Goal: Information Seeking & Learning: Learn about a topic

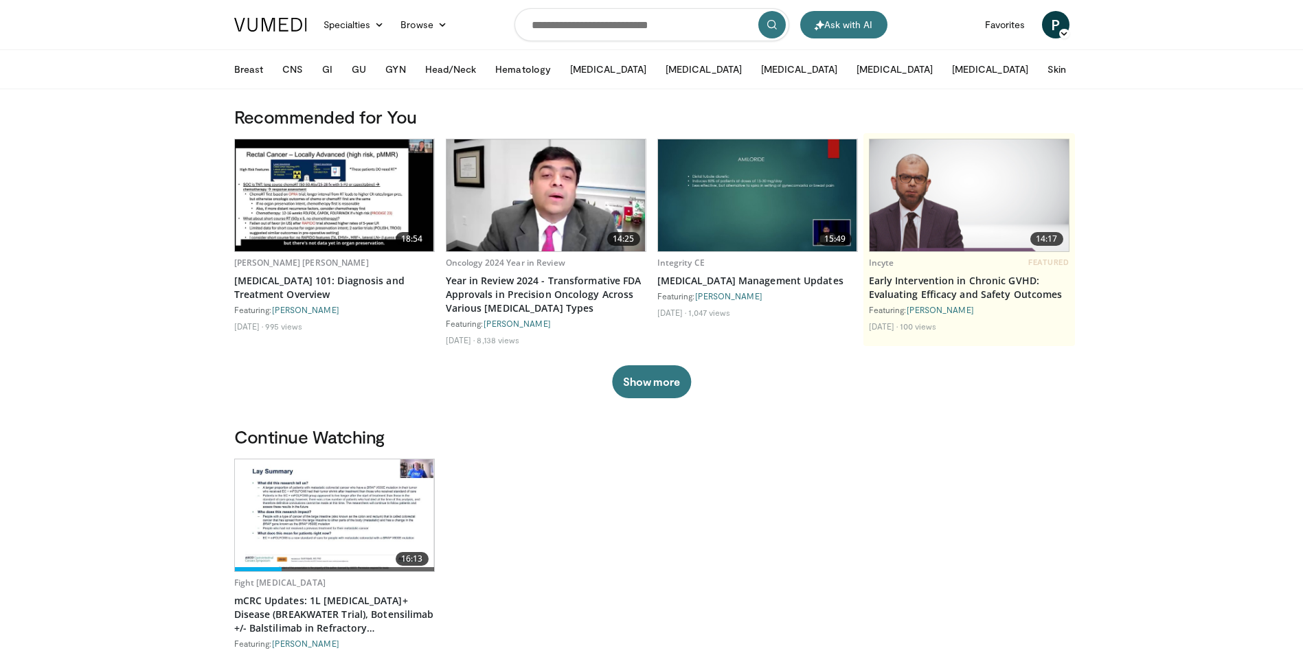
click at [384, 515] on img at bounding box center [334, 515] width 199 height 112
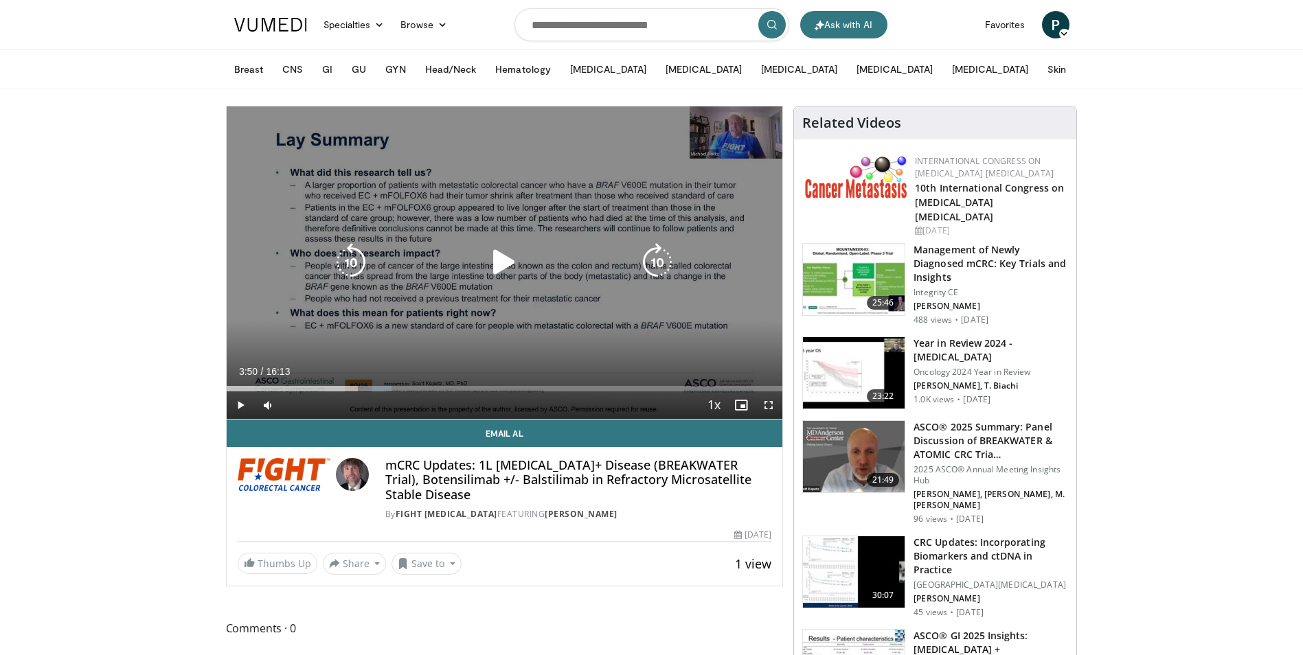
click at [497, 265] on icon "Video Player" at bounding box center [504, 262] width 38 height 38
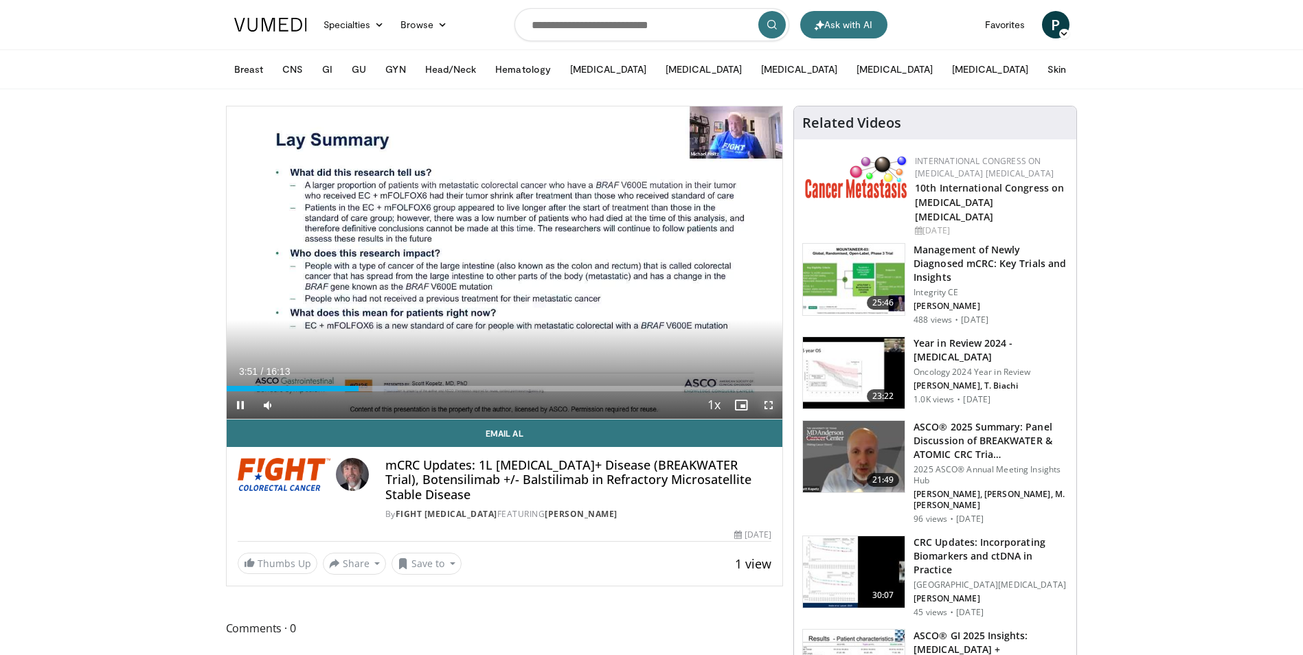
click at [770, 408] on span "Video Player" at bounding box center [768, 404] width 27 height 27
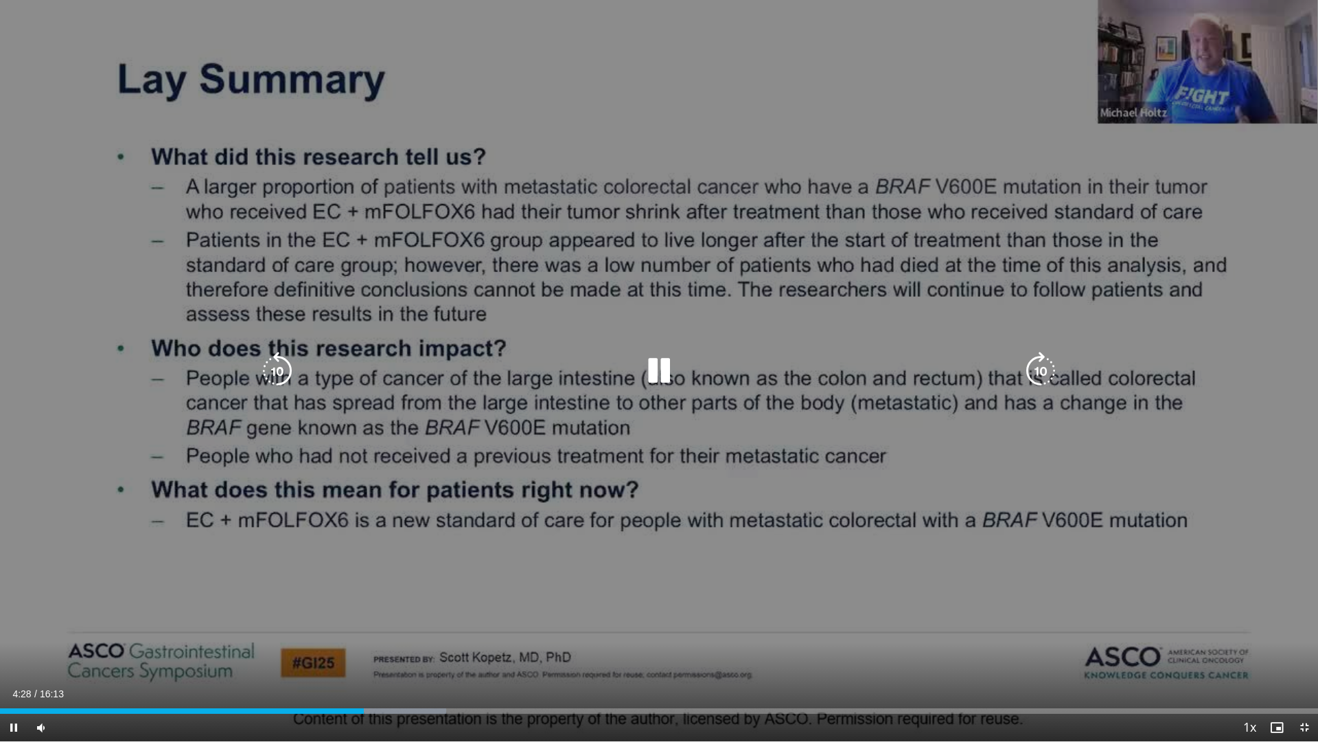
click at [654, 376] on icon "Video Player" at bounding box center [659, 371] width 38 height 38
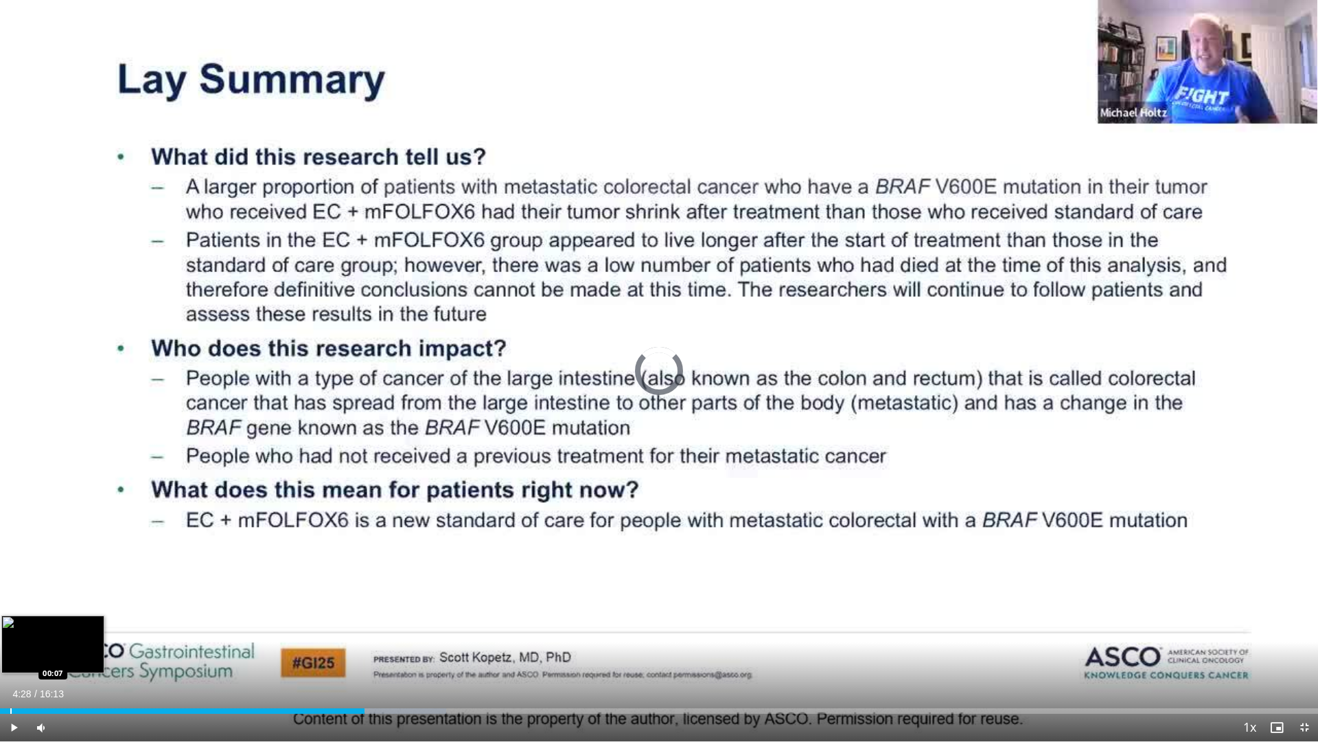
click at [10, 654] on div "04:28" at bounding box center [182, 710] width 365 height 5
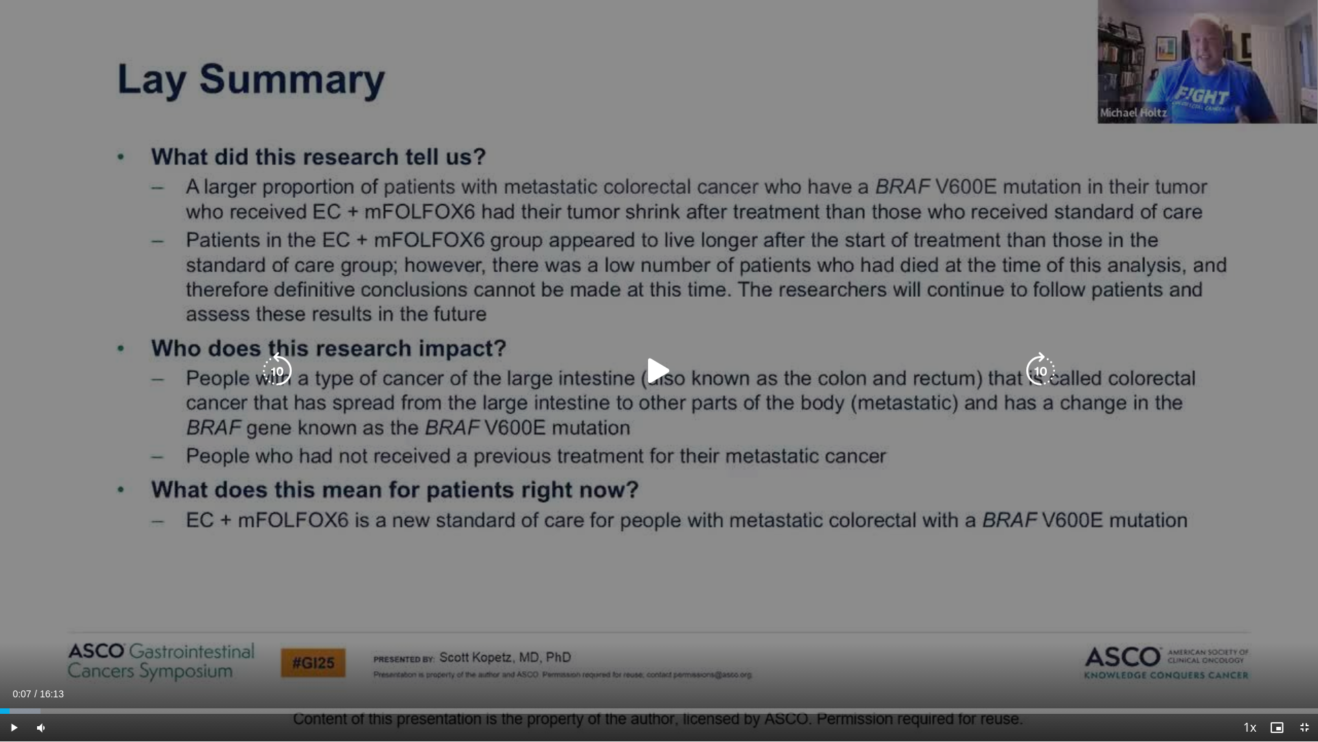
click at [645, 373] on icon "Video Player" at bounding box center [659, 371] width 38 height 38
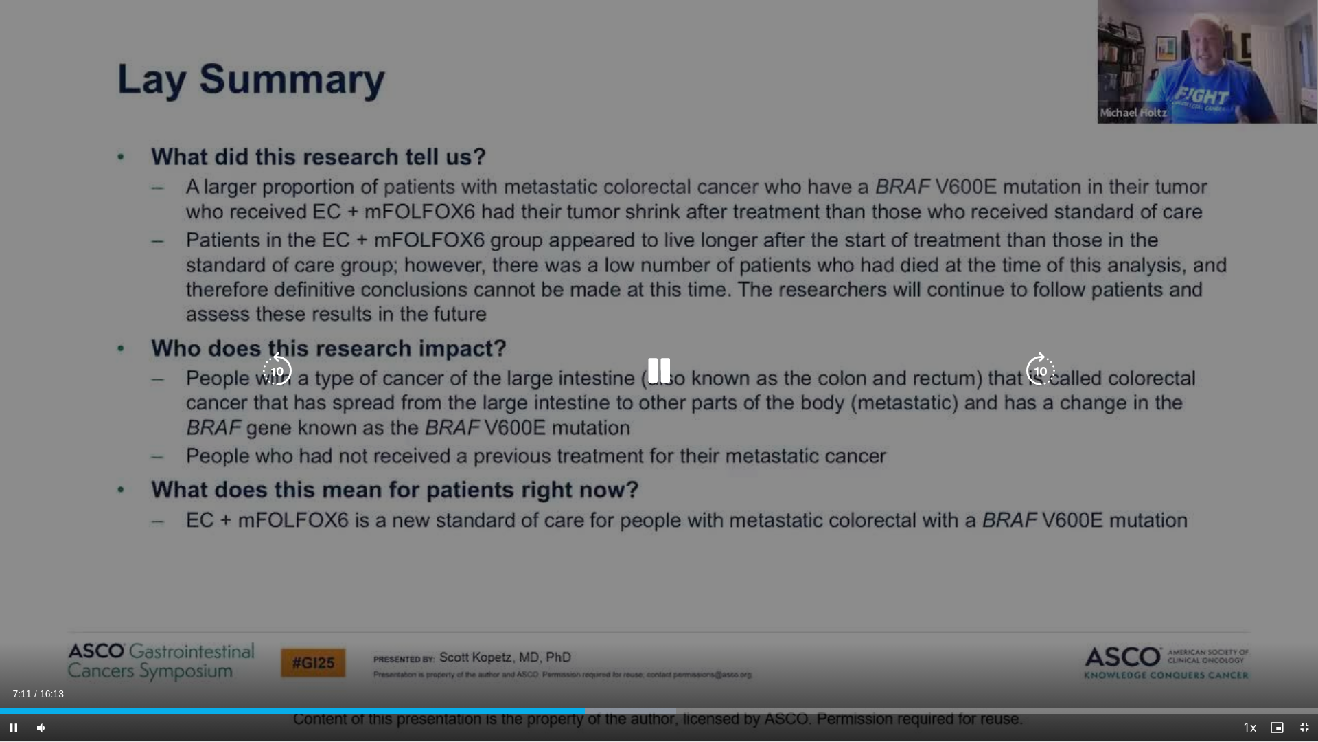
click at [654, 368] on icon "Video Player" at bounding box center [659, 371] width 38 height 38
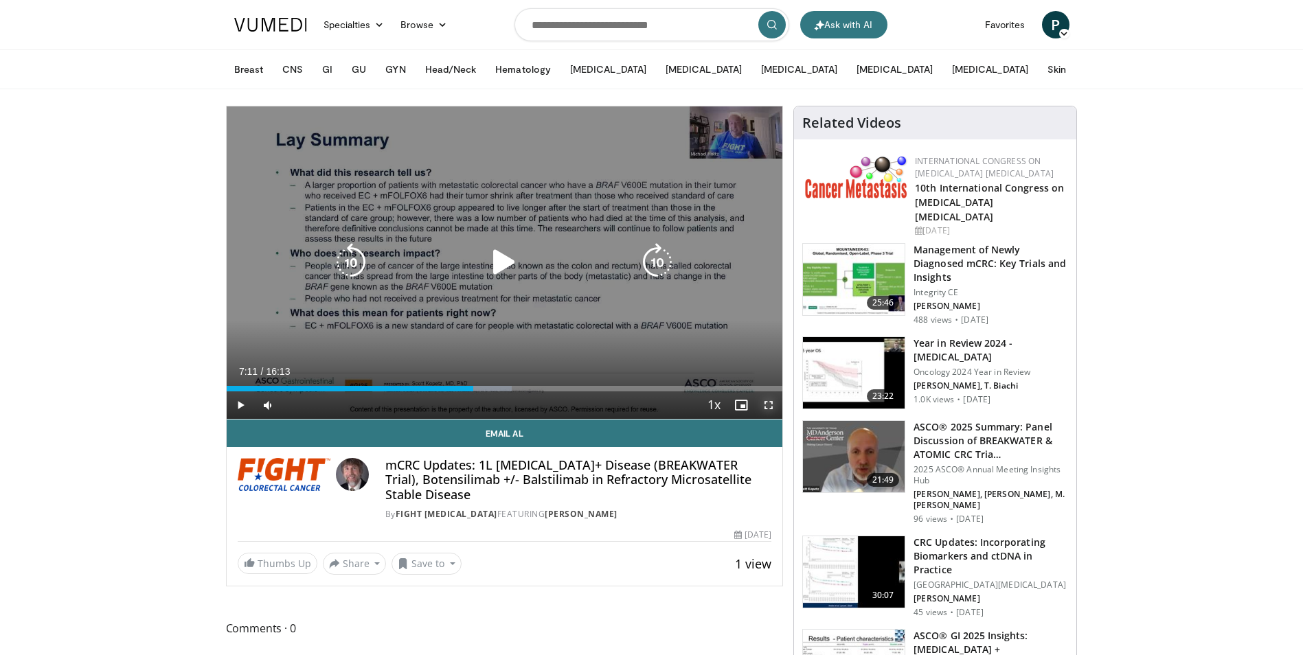
drag, startPoint x: 768, startPoint y: 404, endPoint x: 770, endPoint y: 455, distance: 50.9
click at [768, 404] on span "Video Player" at bounding box center [768, 404] width 27 height 27
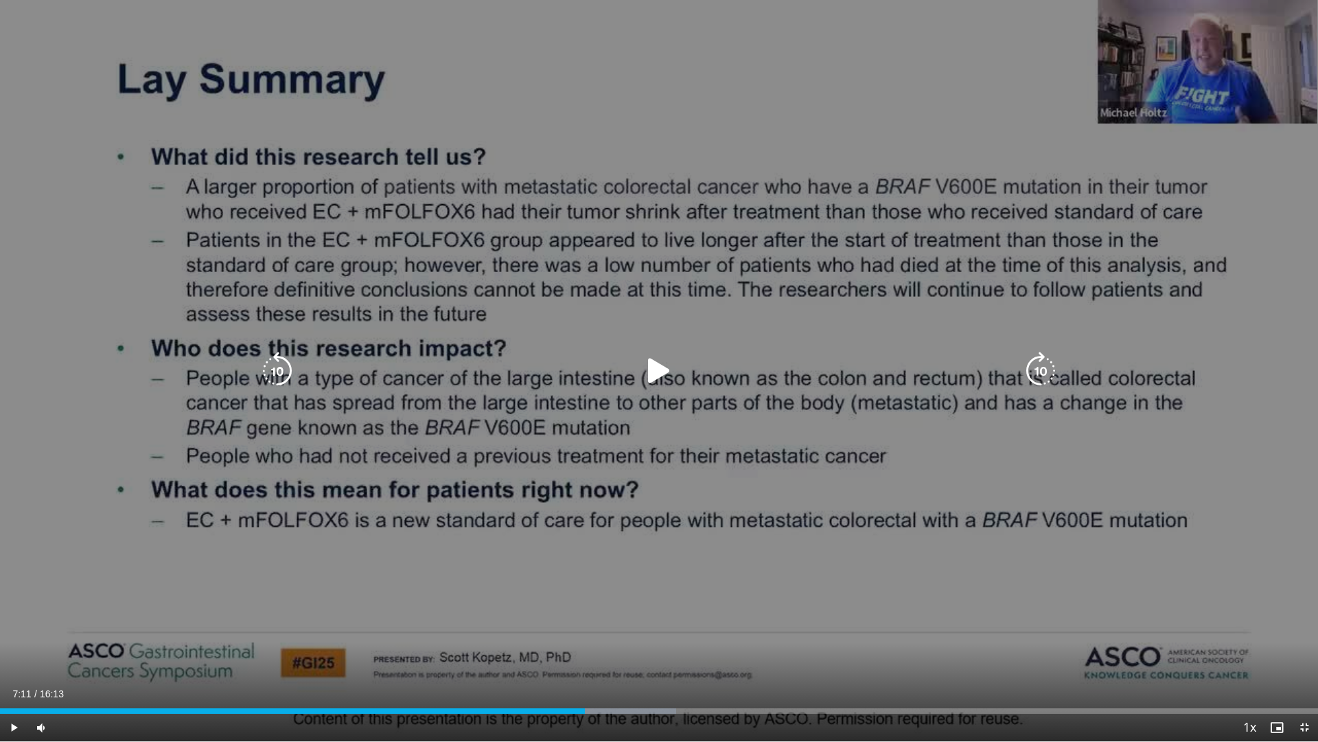
click at [656, 371] on icon "Video Player" at bounding box center [659, 371] width 38 height 38
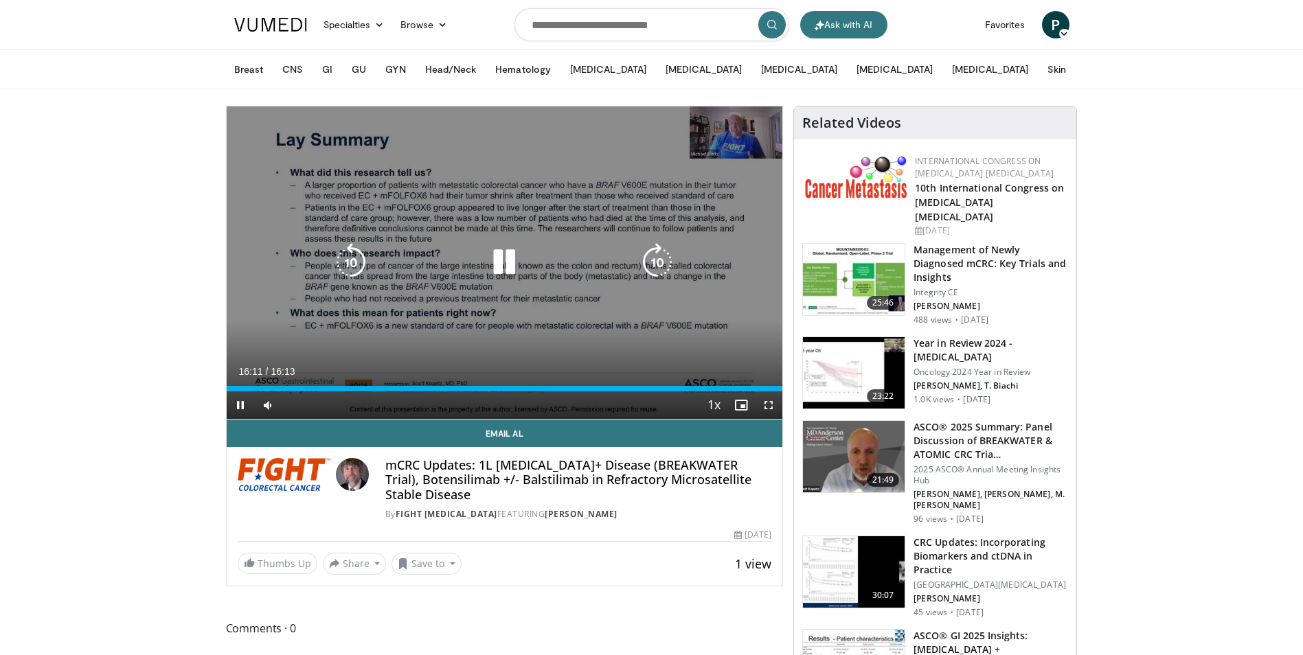
click at [509, 257] on icon "Video Player" at bounding box center [504, 262] width 38 height 38
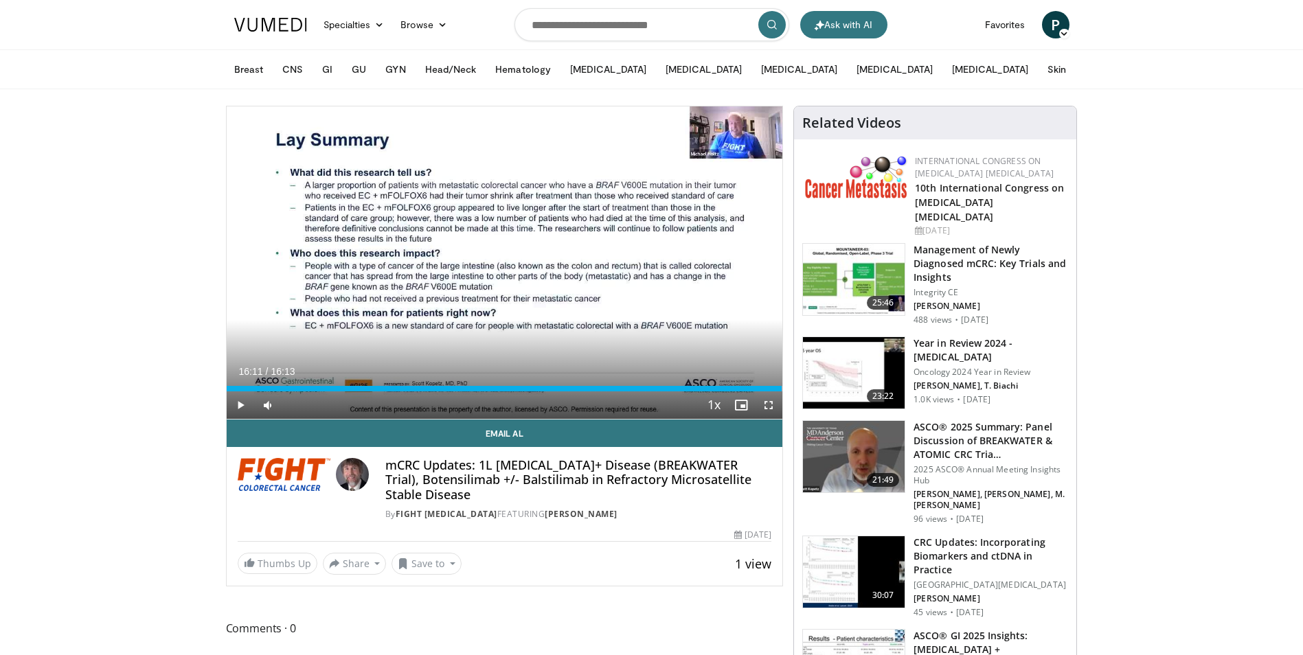
click at [1077, 58] on div "Breast Early Stage Breast Cancer Triple Negative HER2+ HER2-Low/Ultralow HR+/HE…" at bounding box center [651, 69] width 851 height 38
click at [1077, 80] on div "Breast Early Stage Breast Cancer Triple Negative HER2+ HER2-Low/Ultralow HR+/HE…" at bounding box center [651, 69] width 851 height 38
click at [446, 564] on button "Save to" at bounding box center [426, 564] width 70 height 22
click at [454, 589] on span "Add to Favorites" at bounding box center [451, 593] width 84 height 15
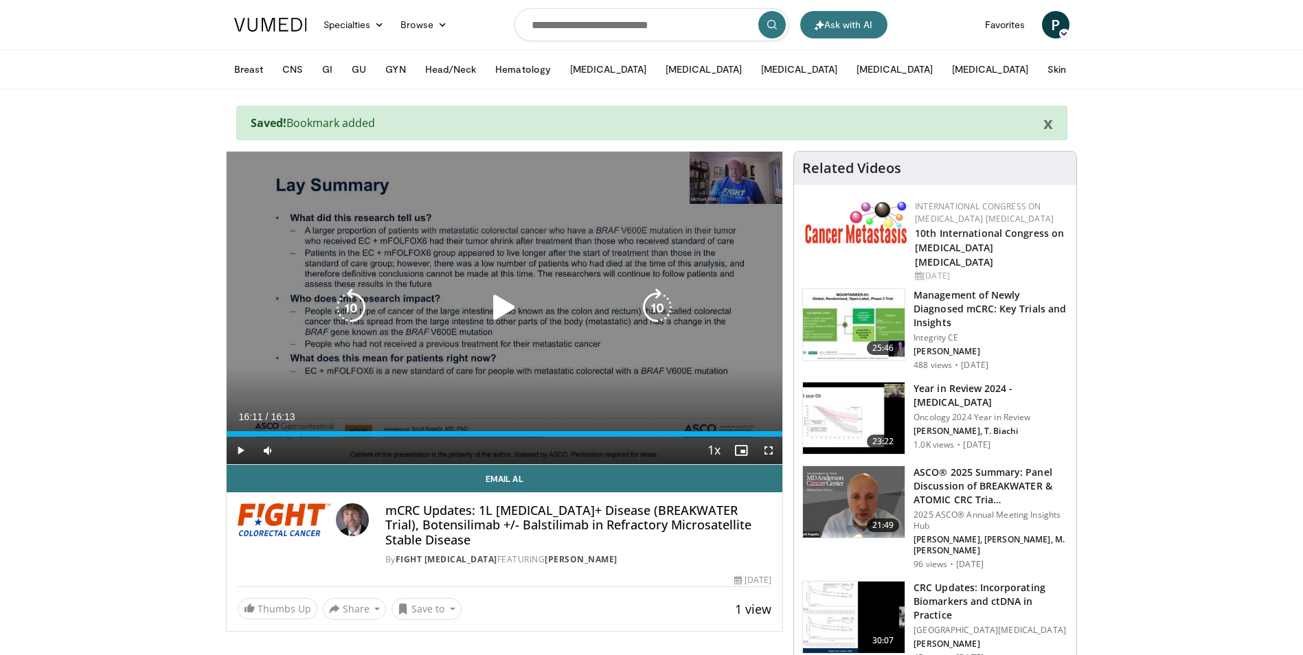
click at [503, 301] on icon "Video Player" at bounding box center [504, 307] width 38 height 38
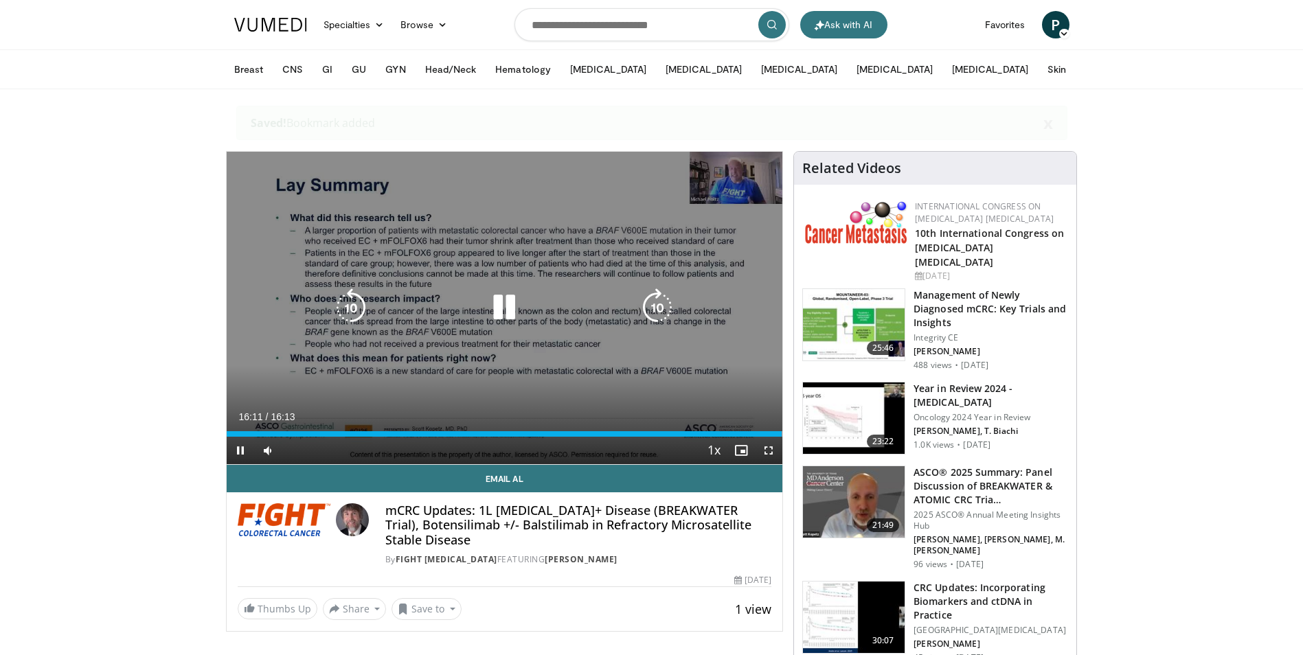
click at [497, 308] on icon "Video Player" at bounding box center [504, 307] width 38 height 38
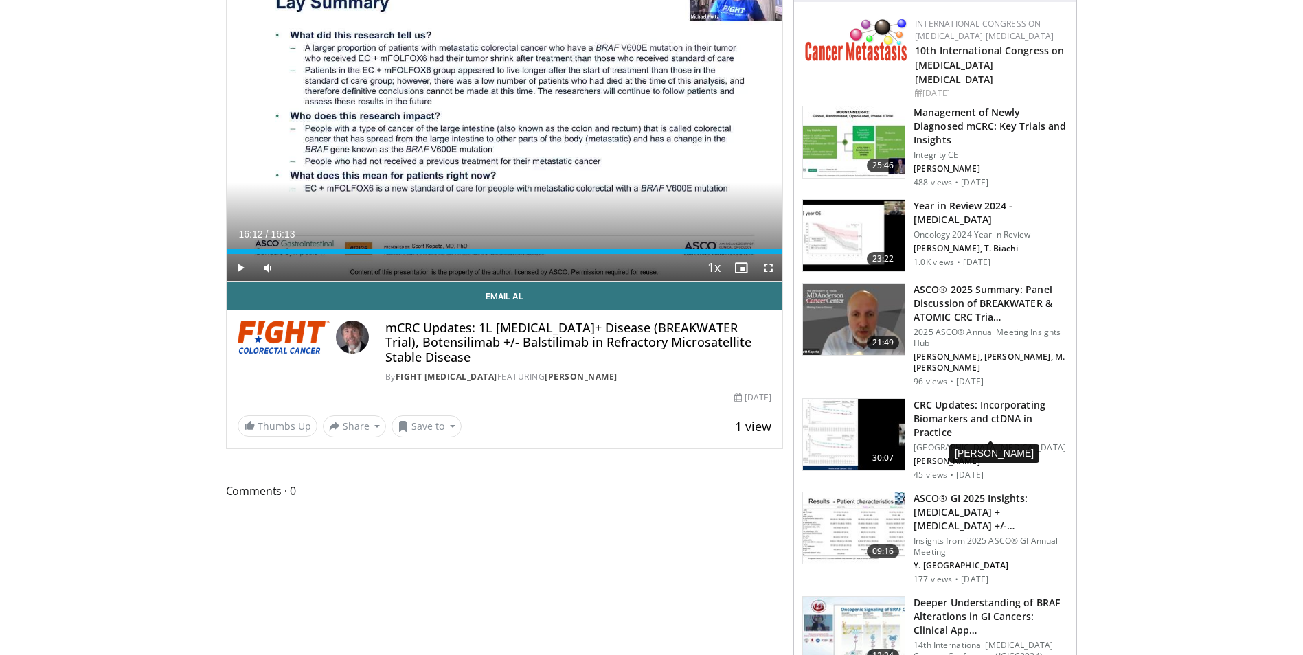
scroll to position [69, 0]
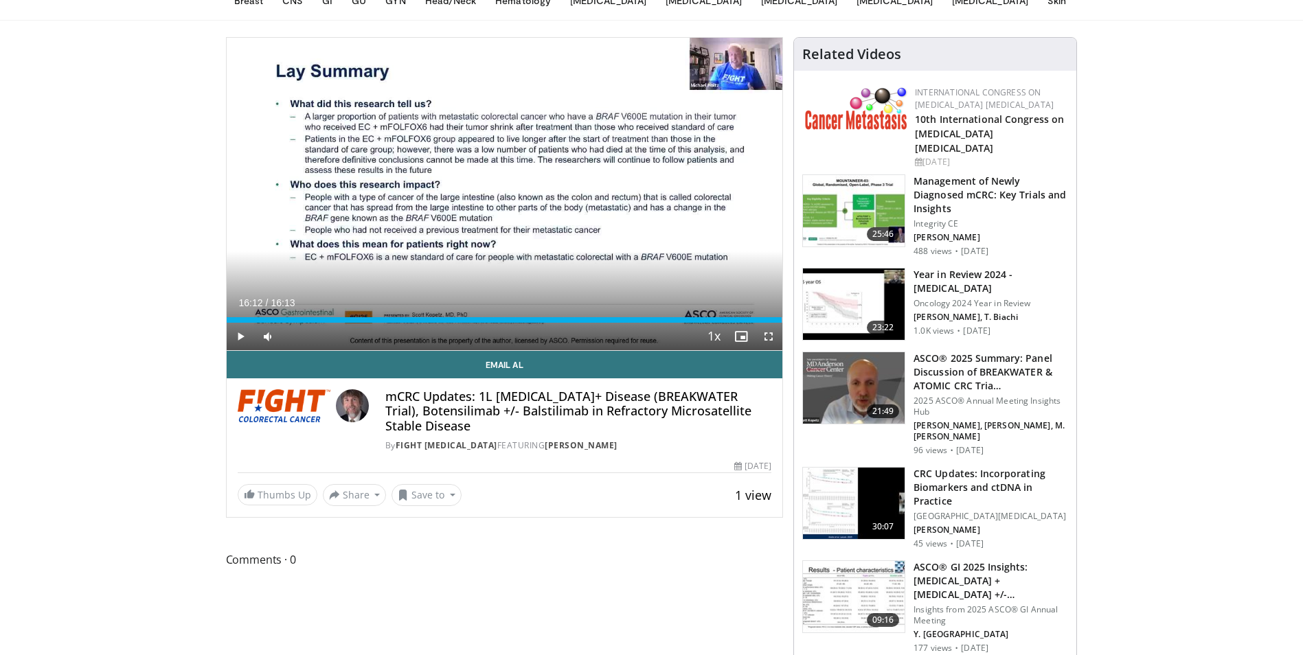
click at [861, 561] on img at bounding box center [854, 596] width 102 height 71
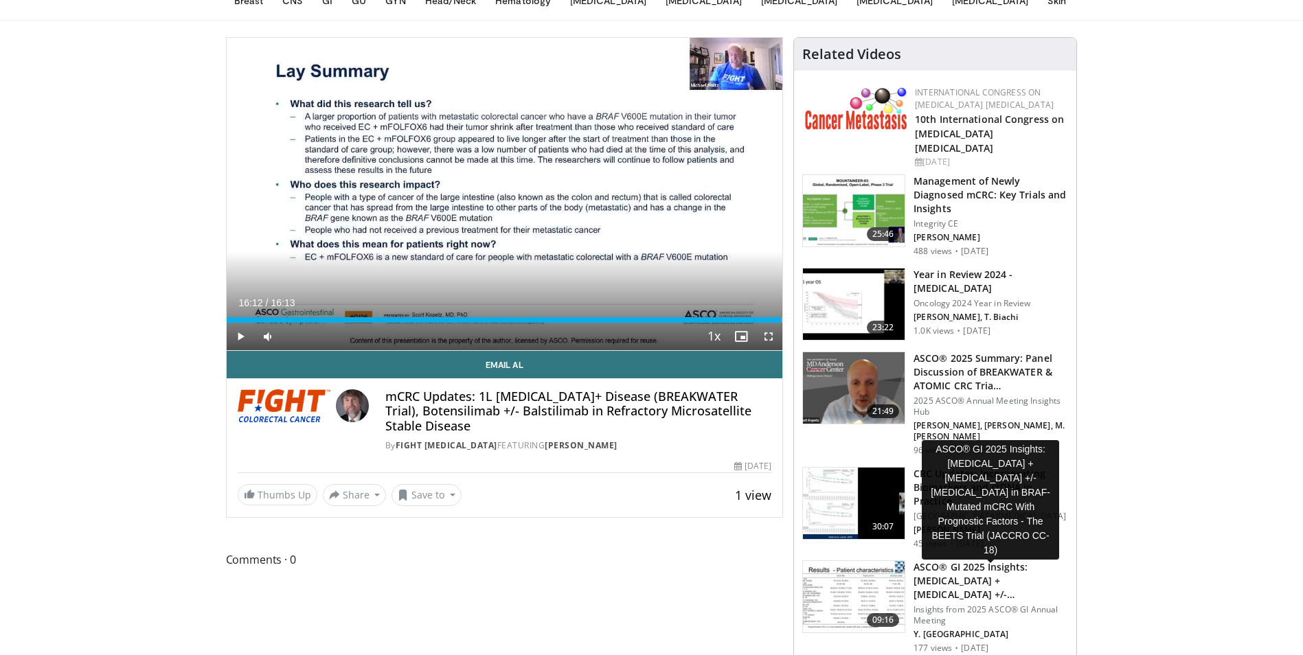
click at [953, 560] on h3 "ASCO® GI 2025 Insights: Encorafenib + Cetuximab +/- Binimetinib in B…" at bounding box center [990, 580] width 154 height 41
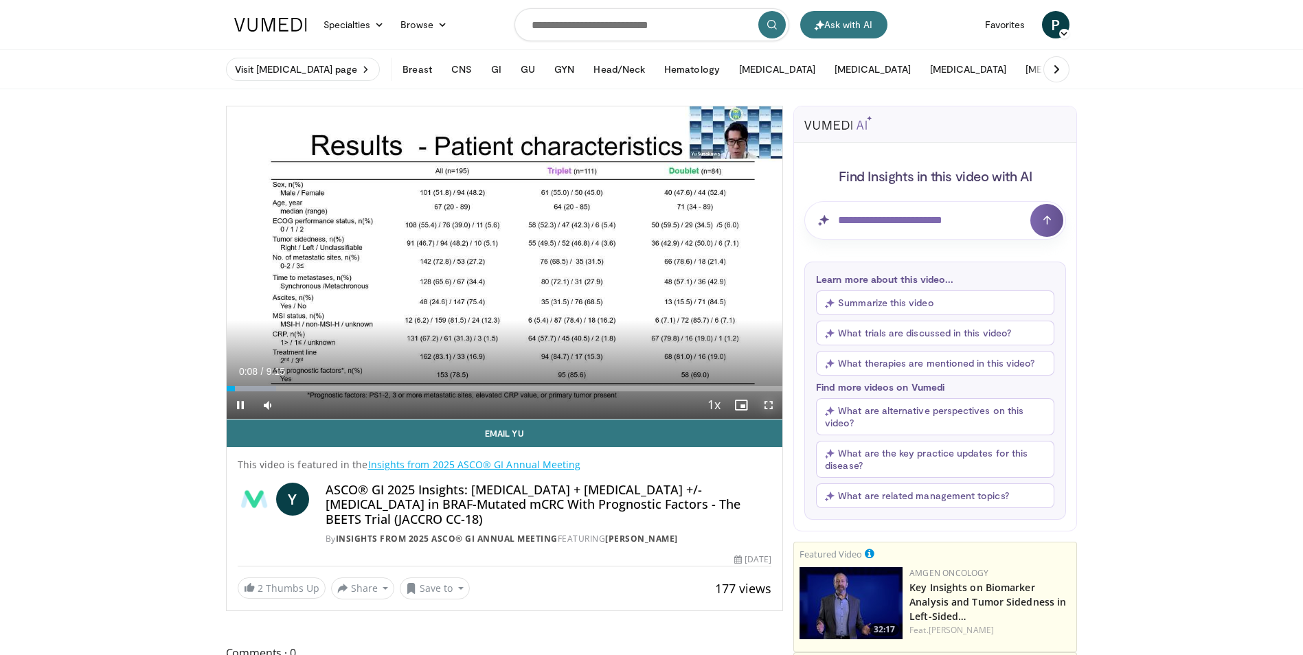
click at [765, 404] on span "Video Player" at bounding box center [768, 404] width 27 height 27
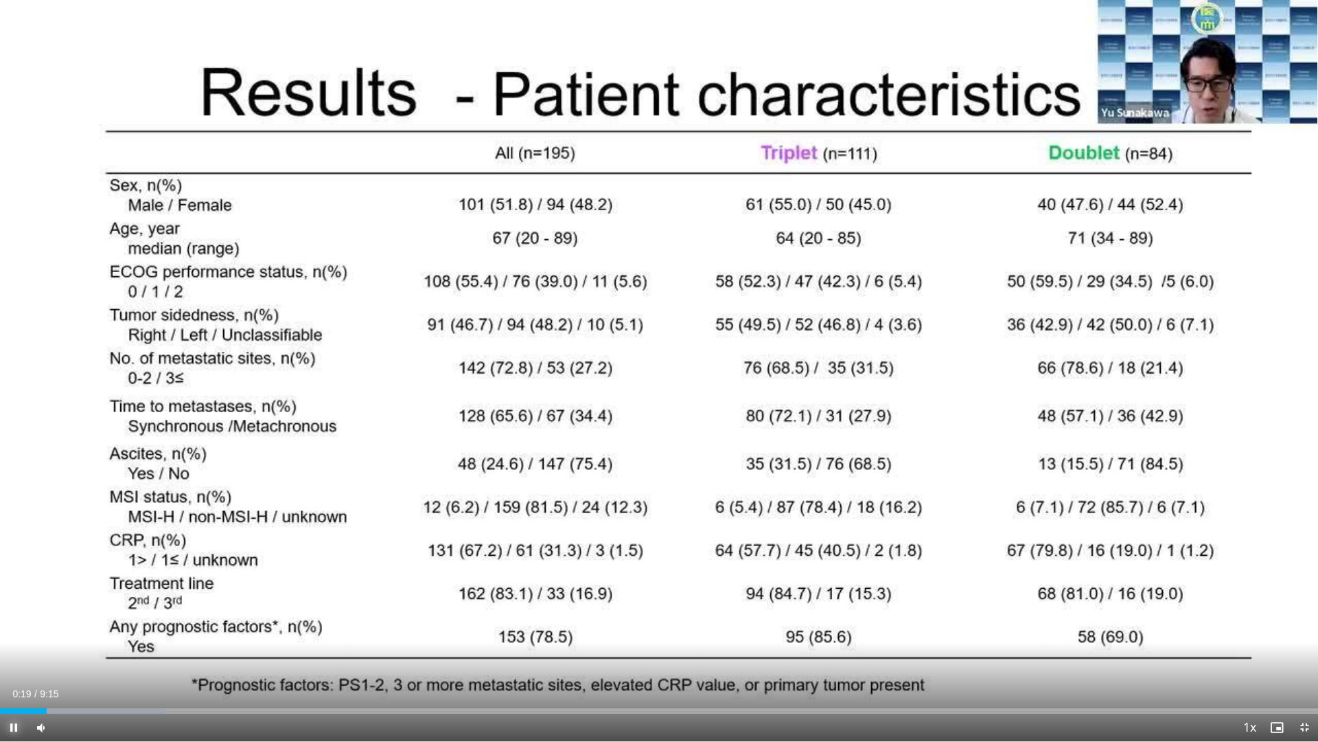
click at [14, 654] on span "Video Player" at bounding box center [13, 726] width 27 height 27
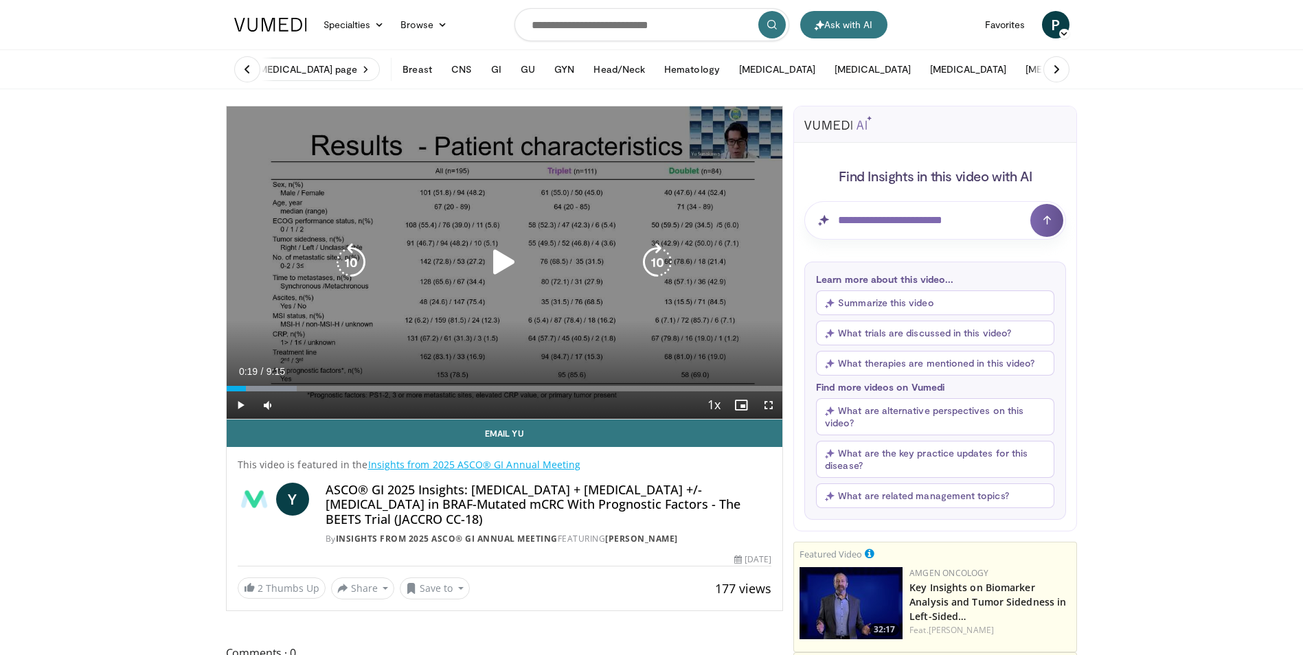
click at [511, 262] on icon "Video Player" at bounding box center [504, 262] width 38 height 38
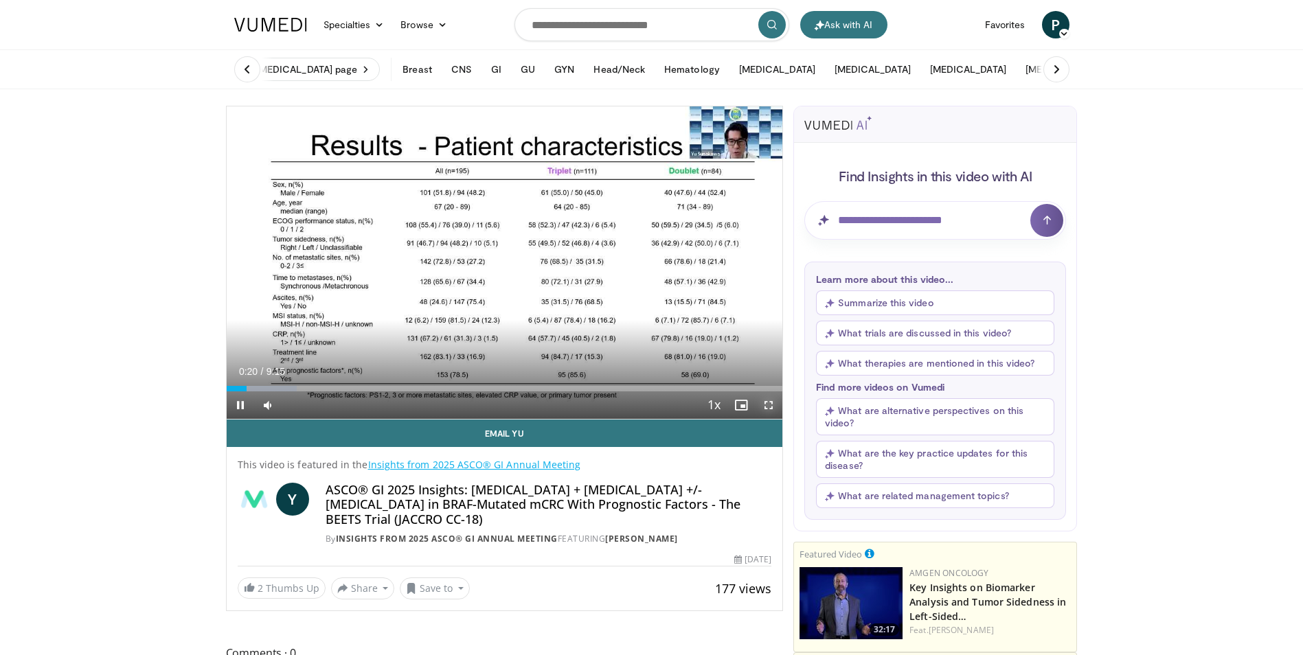
click at [773, 405] on span "Video Player" at bounding box center [768, 404] width 27 height 27
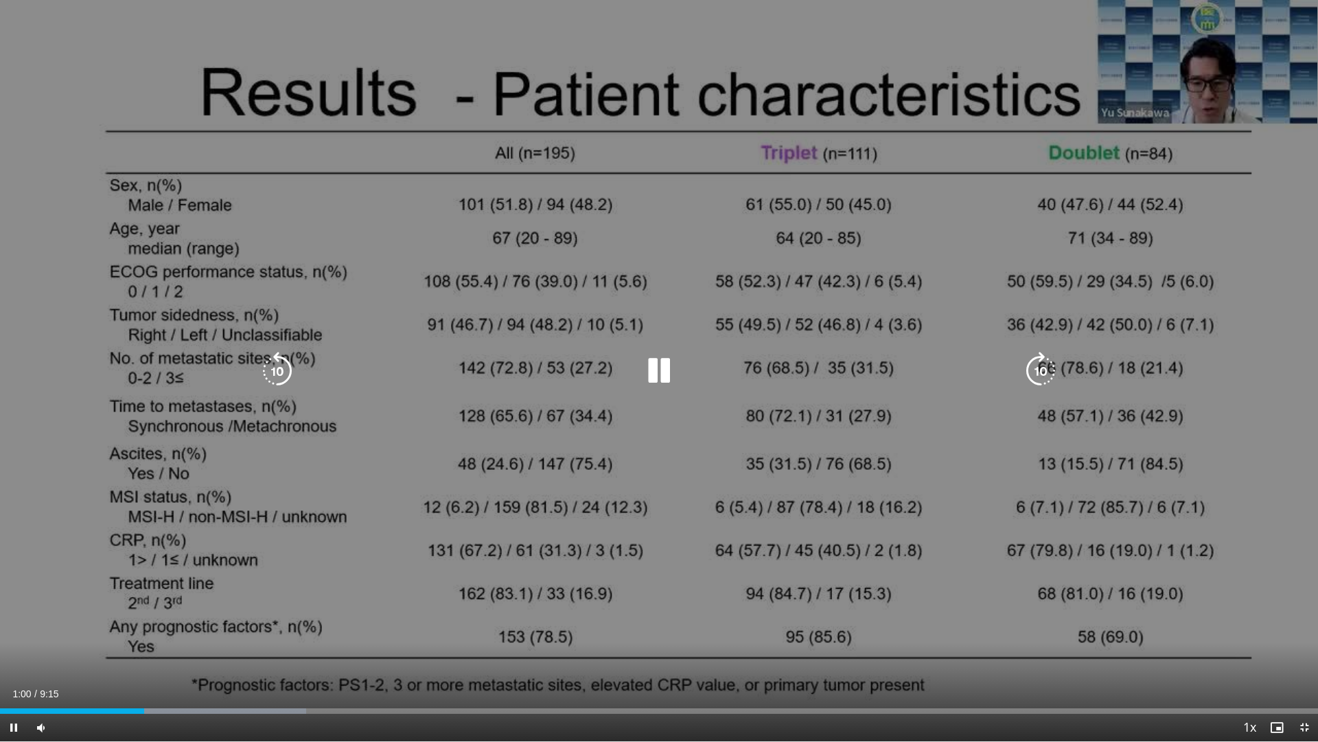
click at [665, 365] on icon "Video Player" at bounding box center [659, 371] width 38 height 38
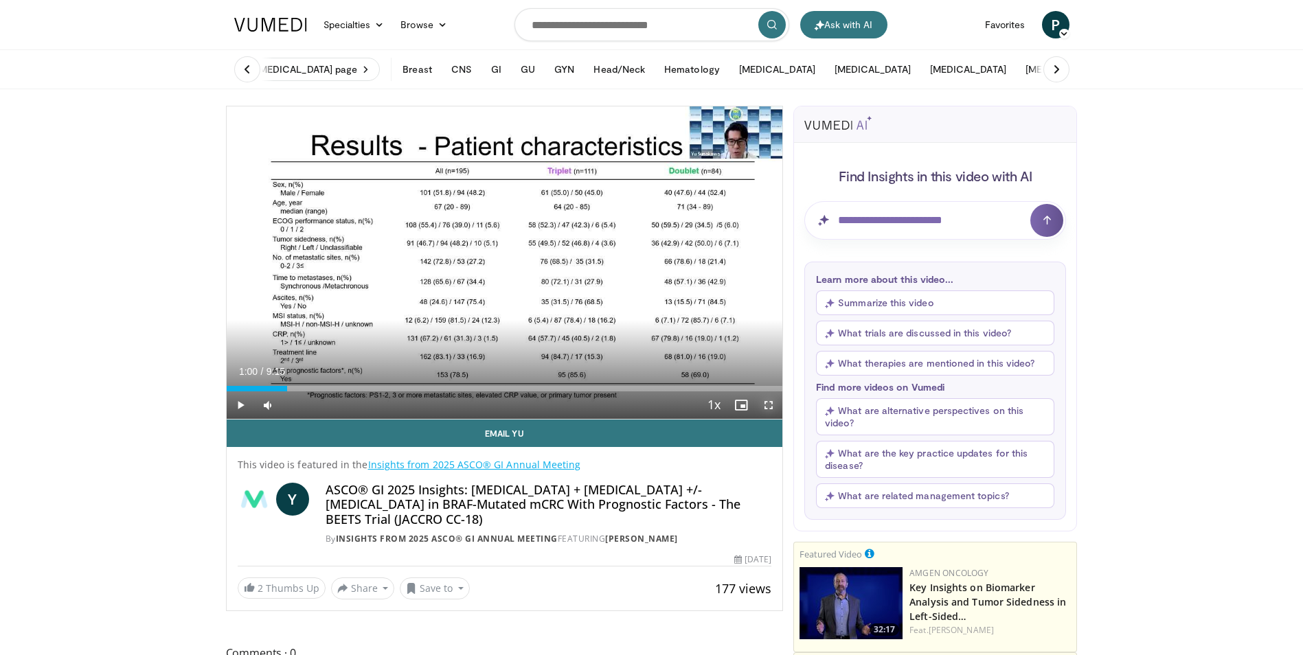
click at [765, 404] on span "Video Player" at bounding box center [768, 404] width 27 height 27
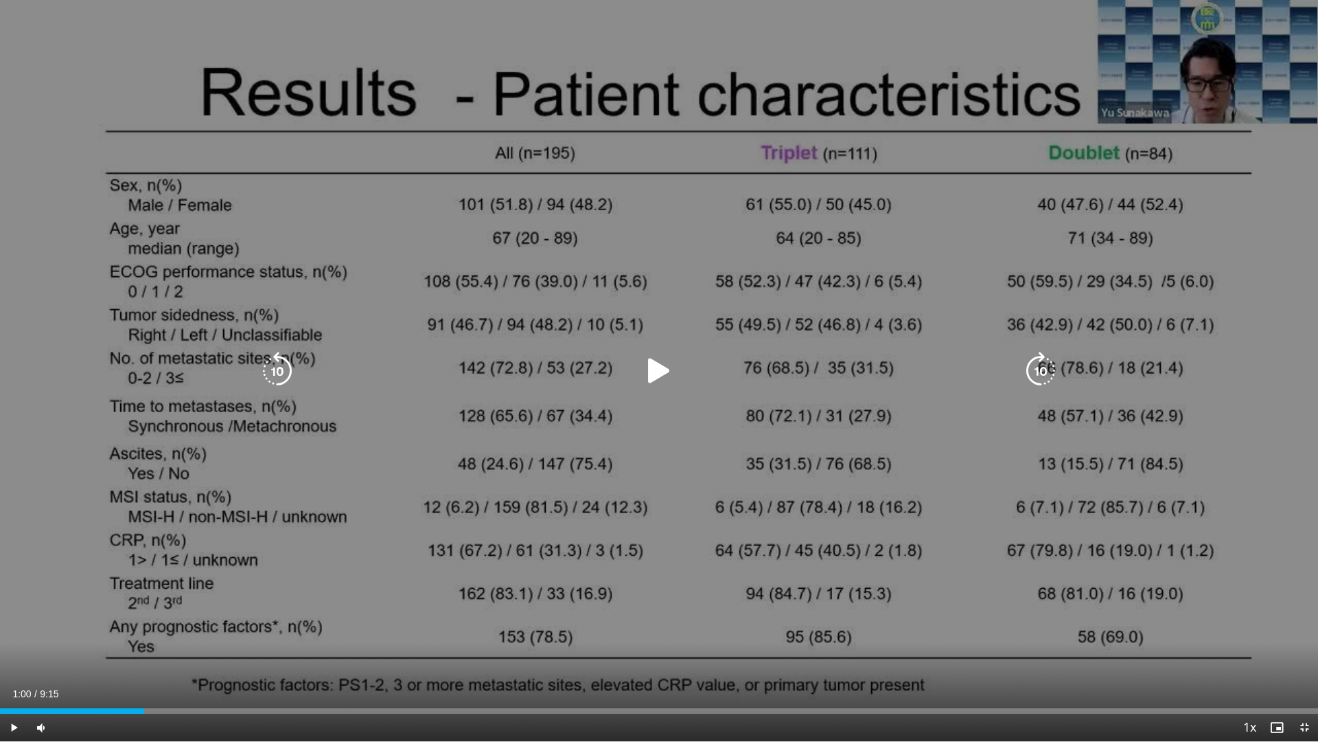
click at [658, 376] on icon "Video Player" at bounding box center [659, 371] width 38 height 38
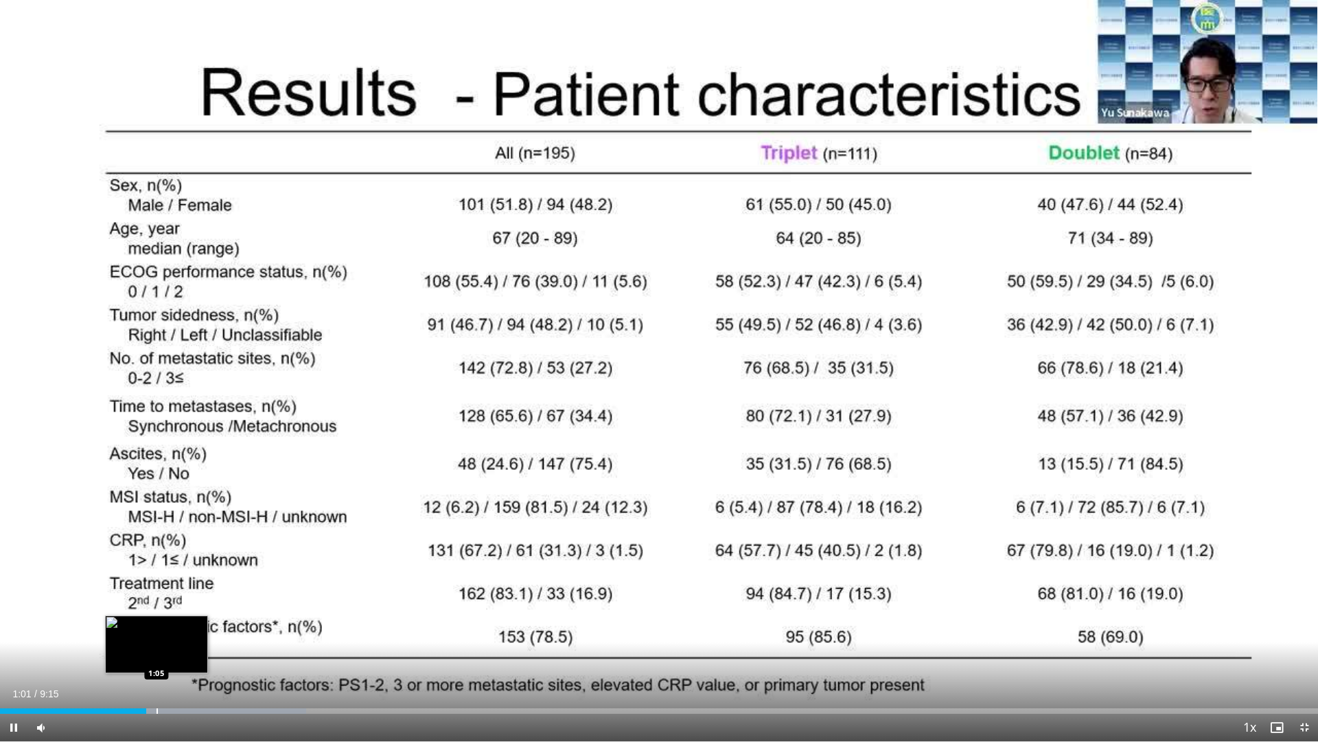
click at [157, 654] on div "Progress Bar" at bounding box center [157, 710] width 1 height 5
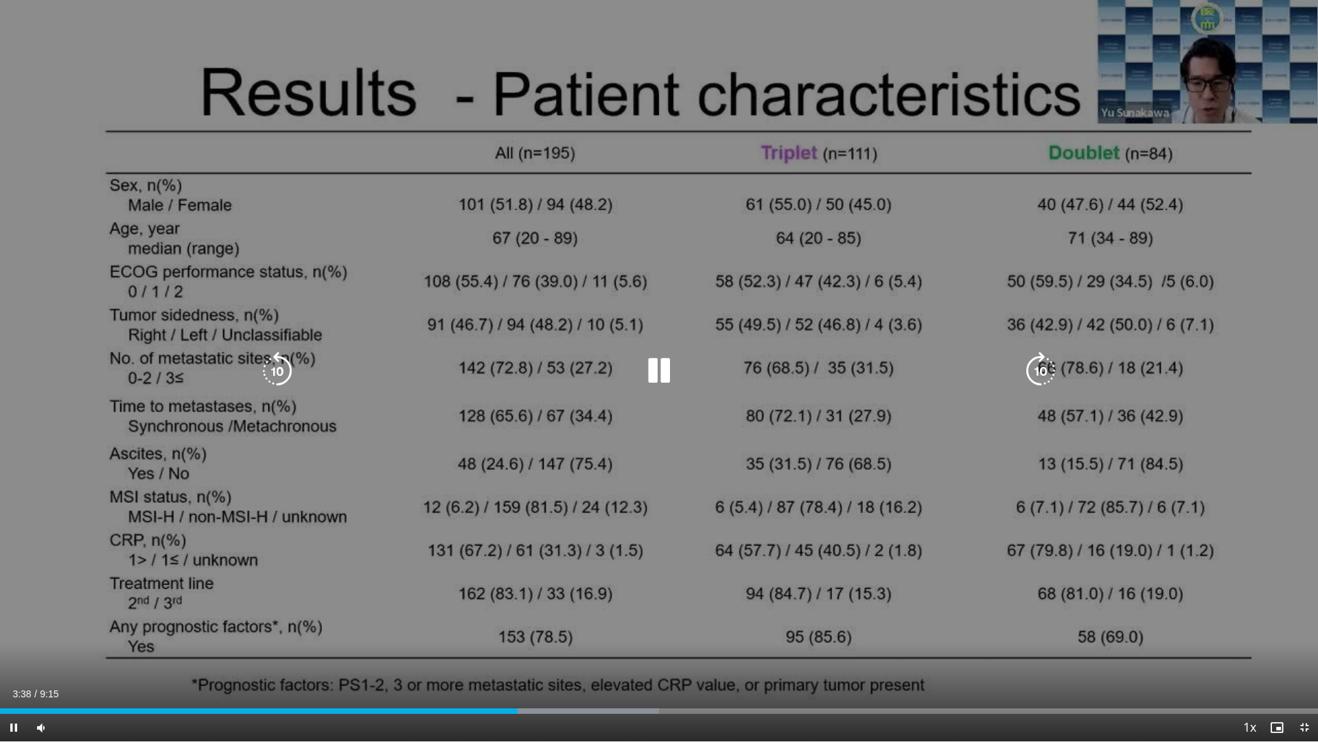
click at [659, 372] on icon "Video Player" at bounding box center [659, 371] width 38 height 38
click at [648, 370] on icon "Video Player" at bounding box center [659, 371] width 38 height 38
click at [657, 369] on icon "Video Player" at bounding box center [659, 371] width 38 height 38
click at [656, 364] on icon "Video Player" at bounding box center [659, 371] width 38 height 38
click at [659, 374] on icon "Video Player" at bounding box center [659, 371] width 38 height 38
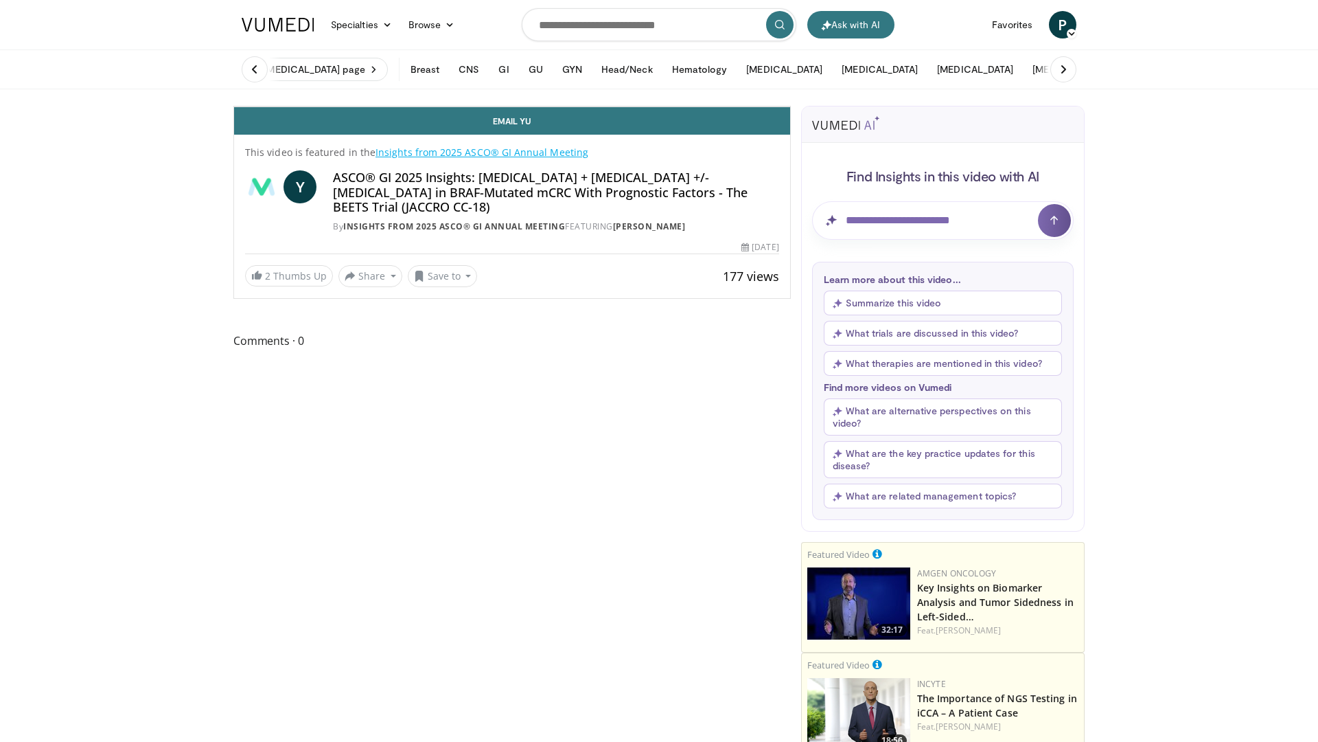
click at [531, 126] on icon "Video Player" at bounding box center [512, 106] width 38 height 38
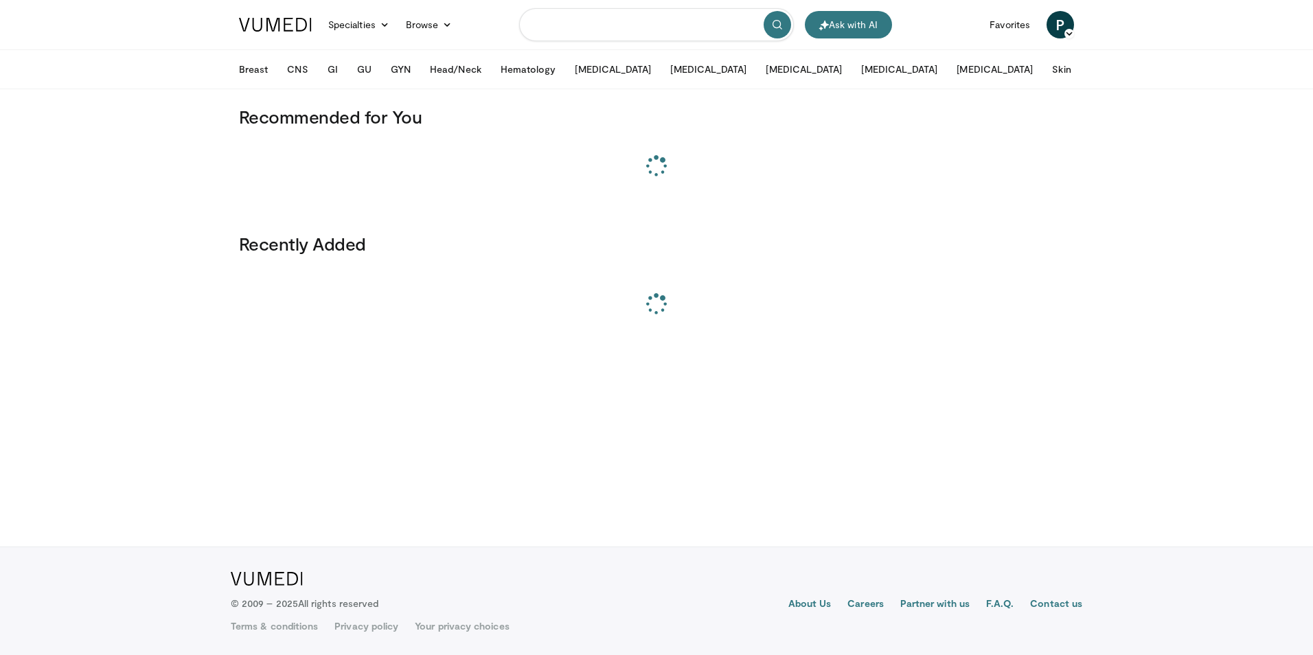
click at [595, 23] on input "Search topics, interventions" at bounding box center [656, 24] width 275 height 33
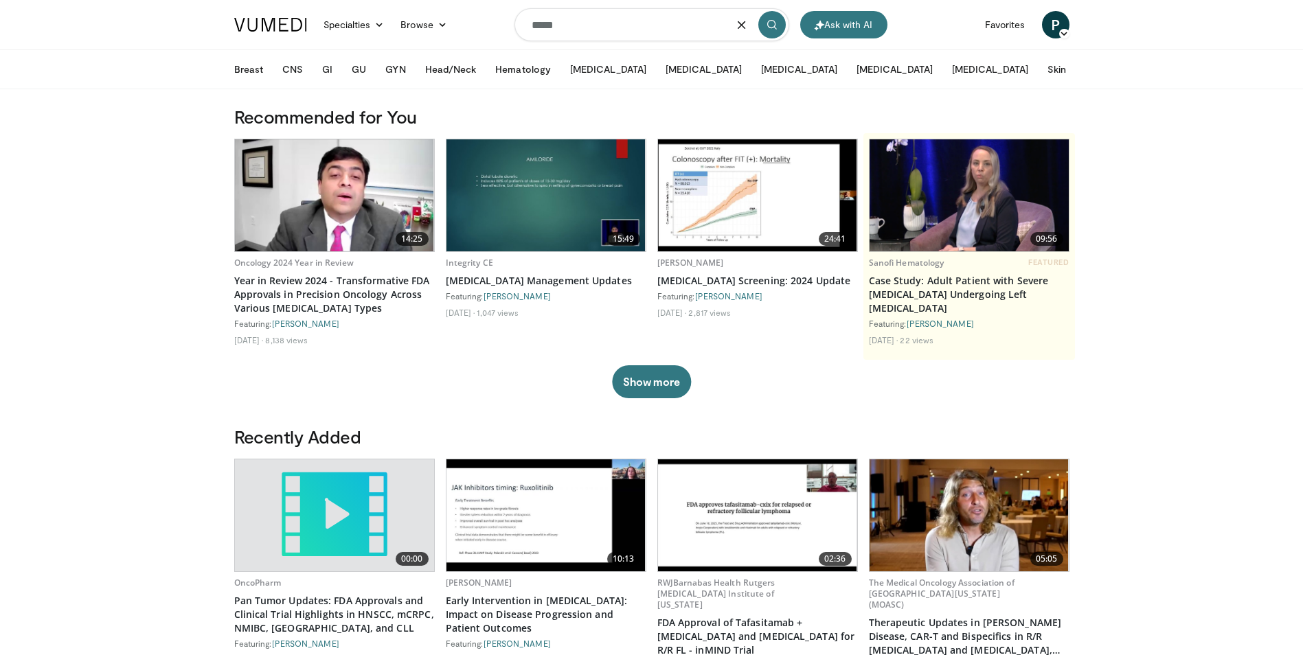
type input "*****"
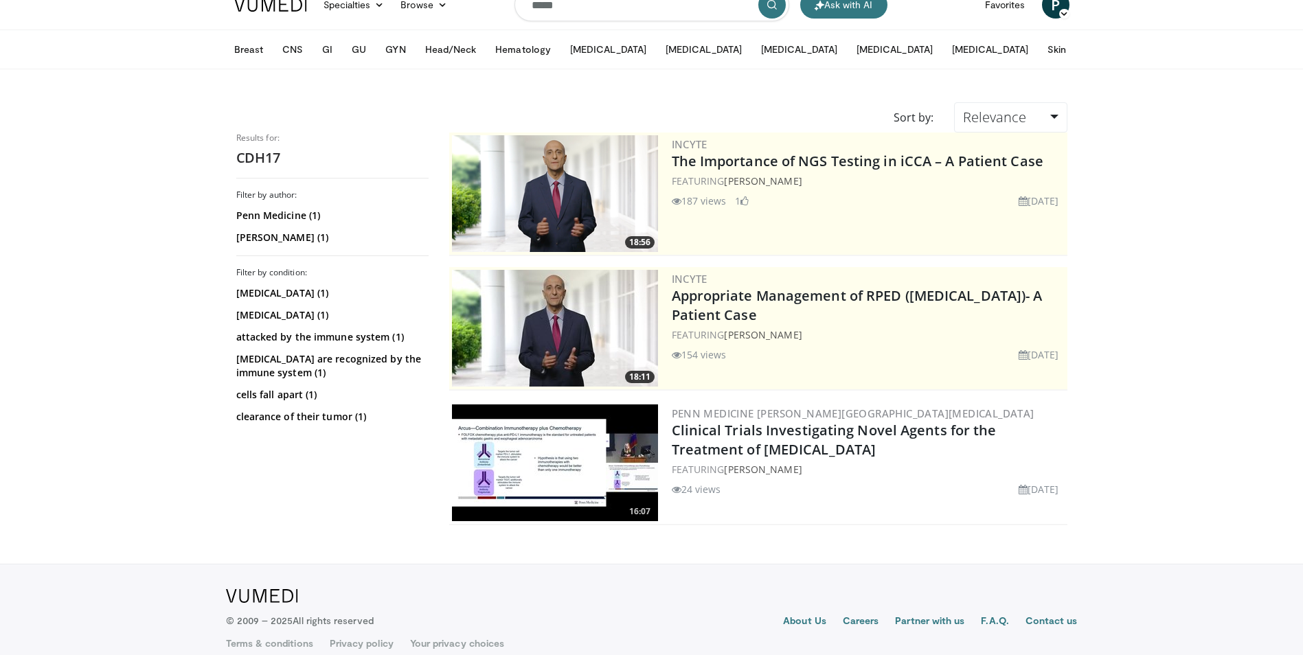
scroll to position [37, 0]
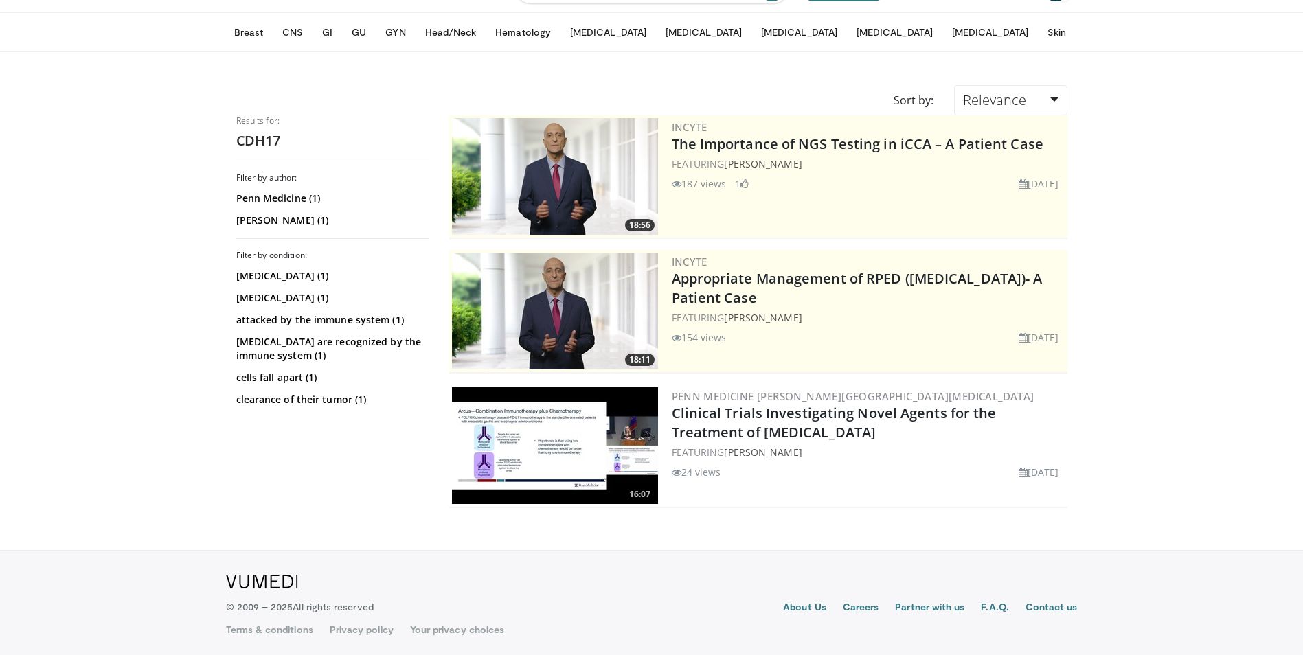
click at [547, 464] on img at bounding box center [555, 445] width 206 height 117
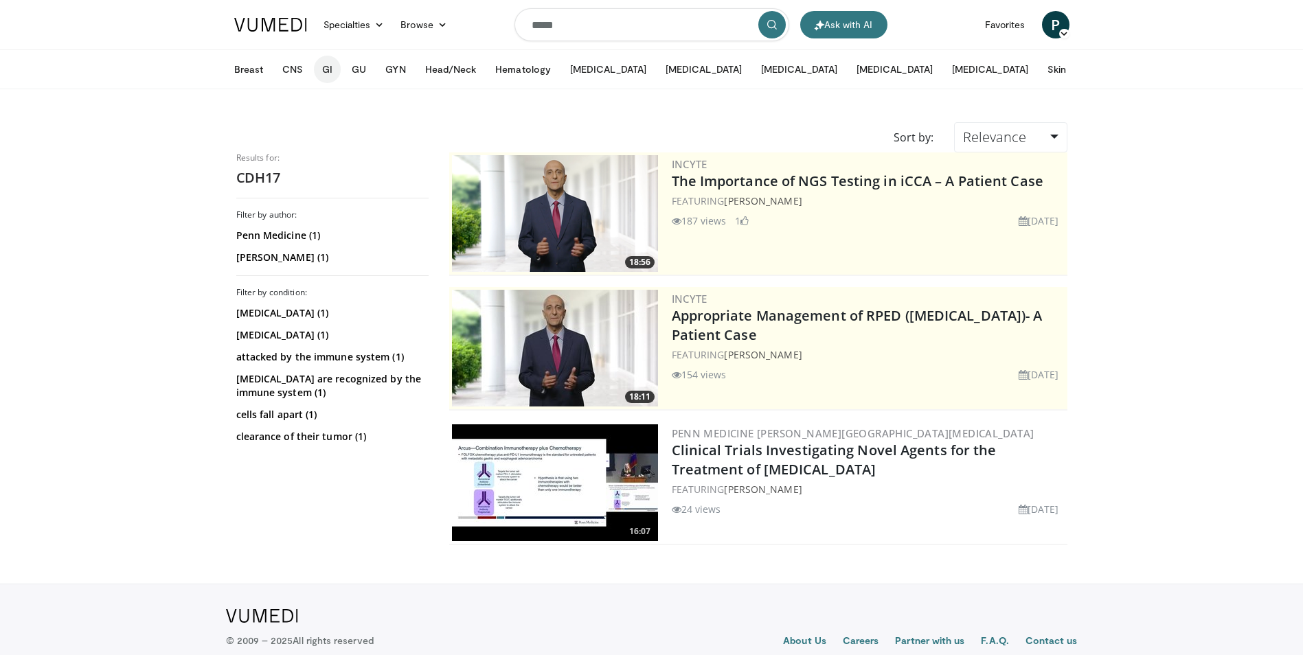
click at [323, 68] on button "GI" at bounding box center [327, 69] width 27 height 27
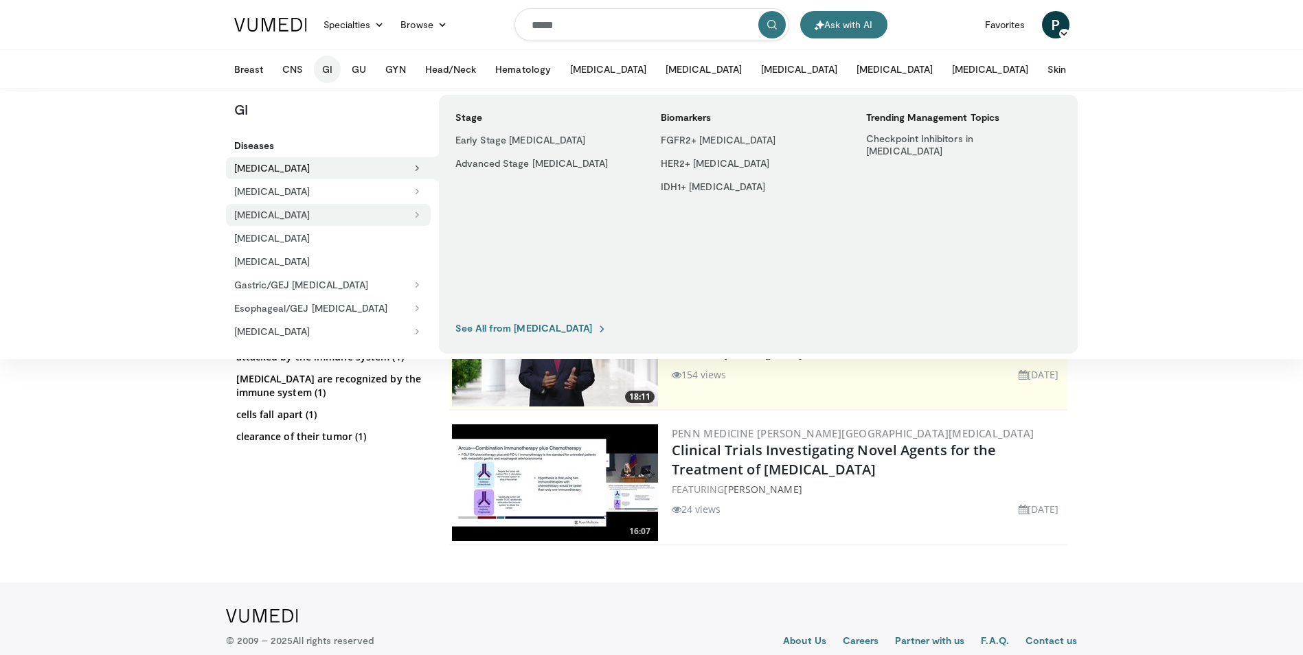
click at [303, 211] on button "[MEDICAL_DATA]" at bounding box center [328, 215] width 205 height 22
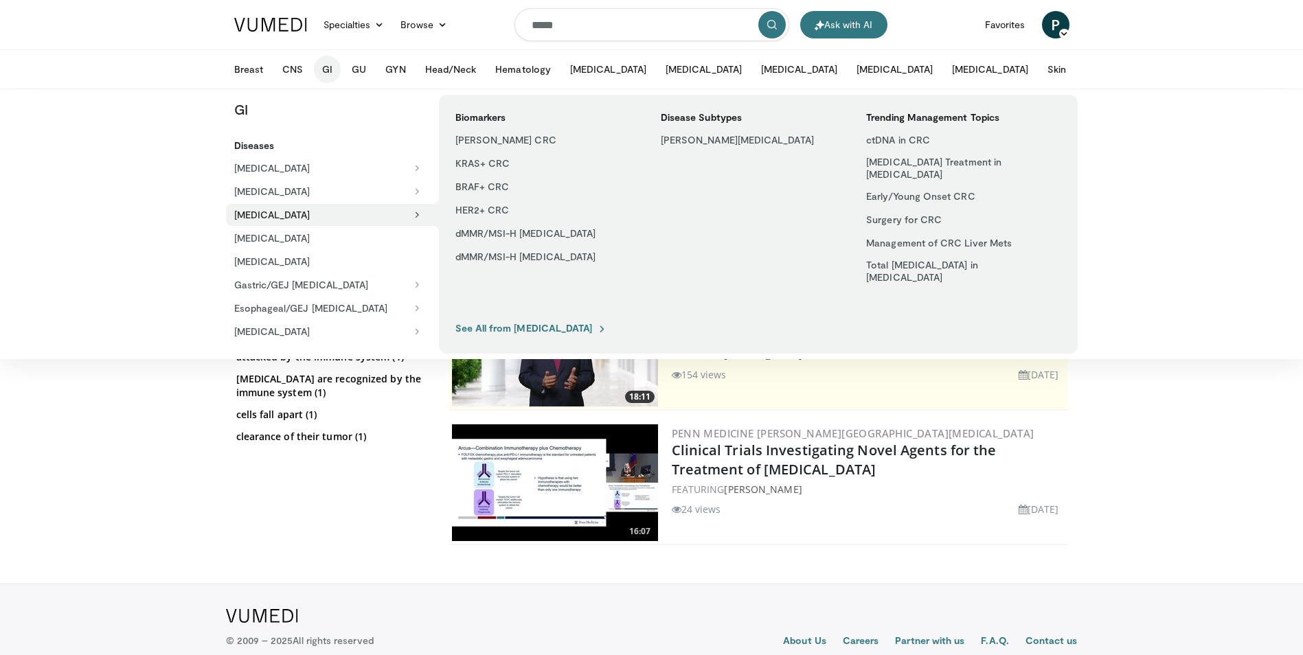
click at [520, 328] on link "See All from Colorectal Cancer" at bounding box center [531, 328] width 152 height 12
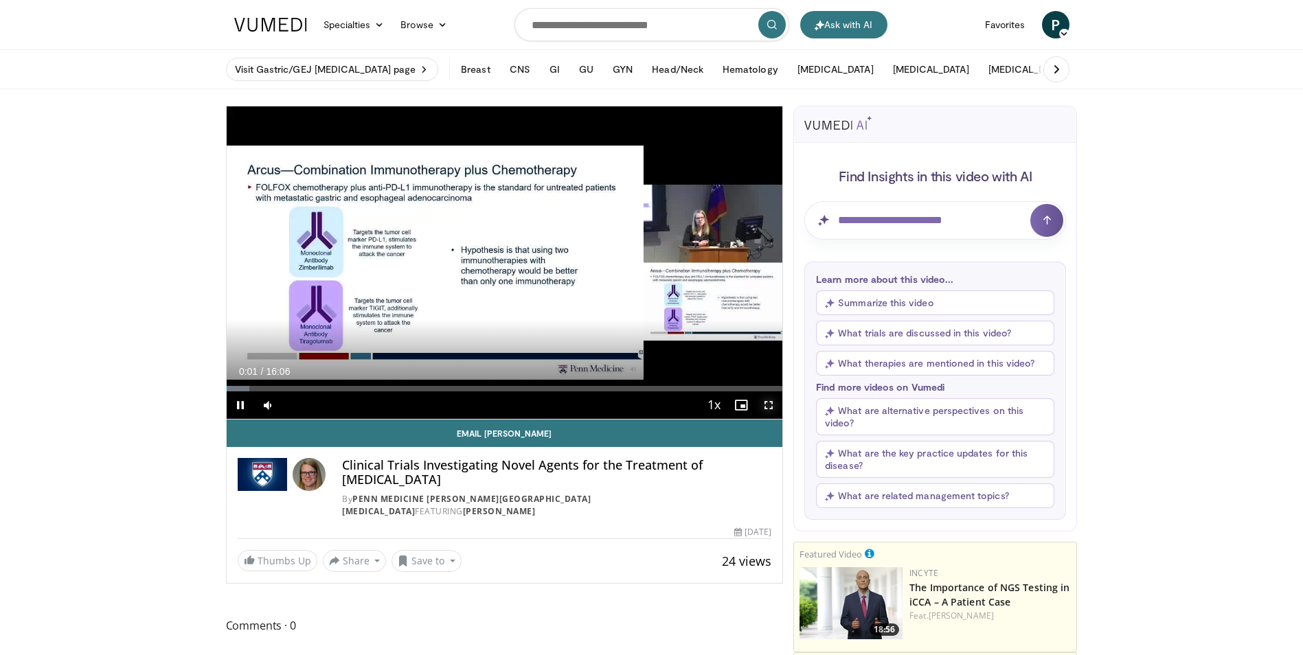
click at [769, 406] on span "Video Player" at bounding box center [768, 404] width 27 height 27
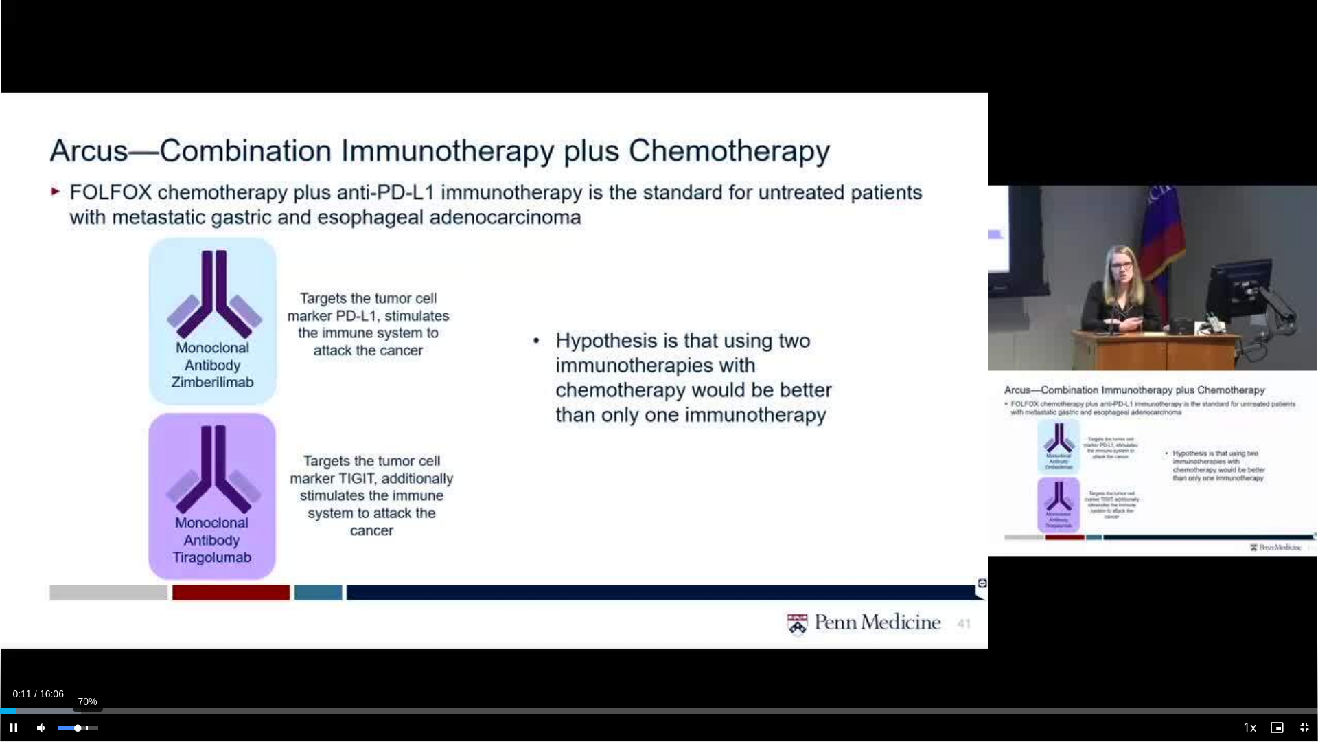
click at [86, 654] on div "70%" at bounding box center [77, 727] width 39 height 5
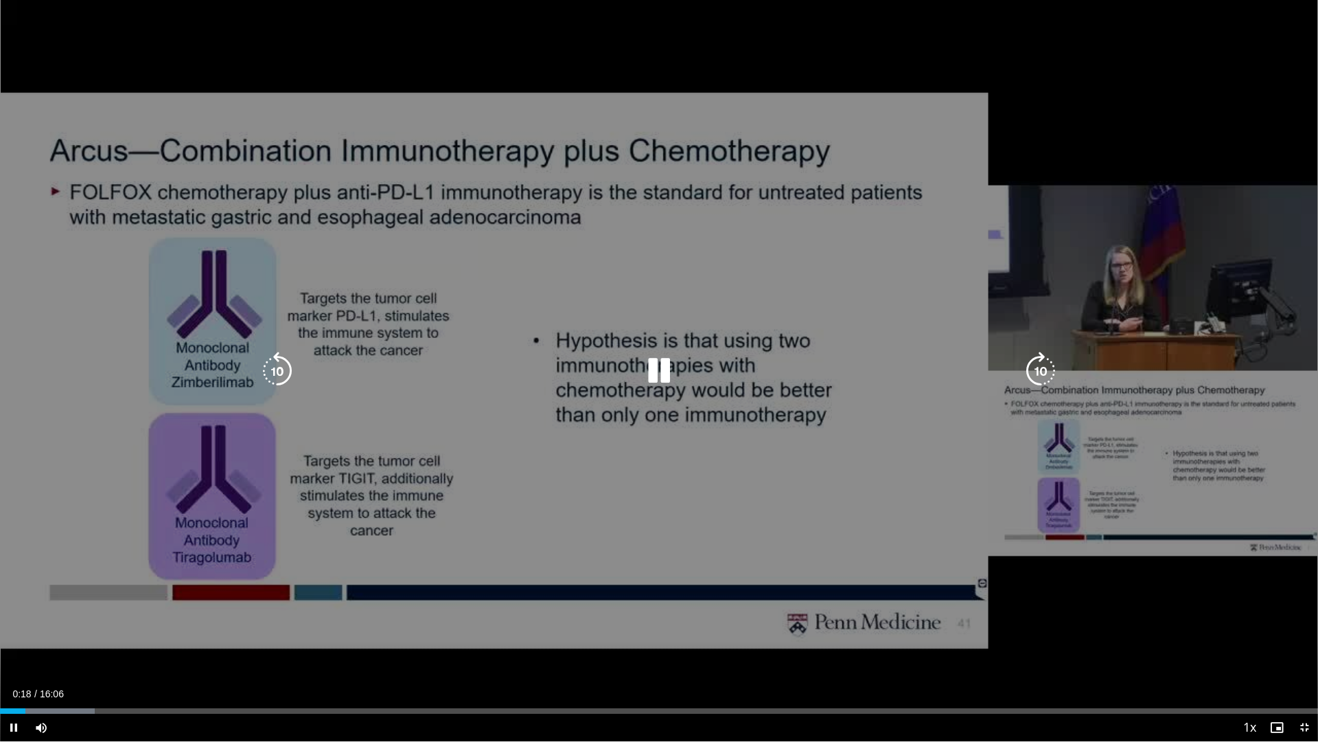
click at [656, 371] on icon "Video Player" at bounding box center [659, 371] width 38 height 38
click at [660, 367] on icon "Video Player" at bounding box center [659, 371] width 38 height 38
click at [657, 370] on icon "Video Player" at bounding box center [659, 371] width 38 height 38
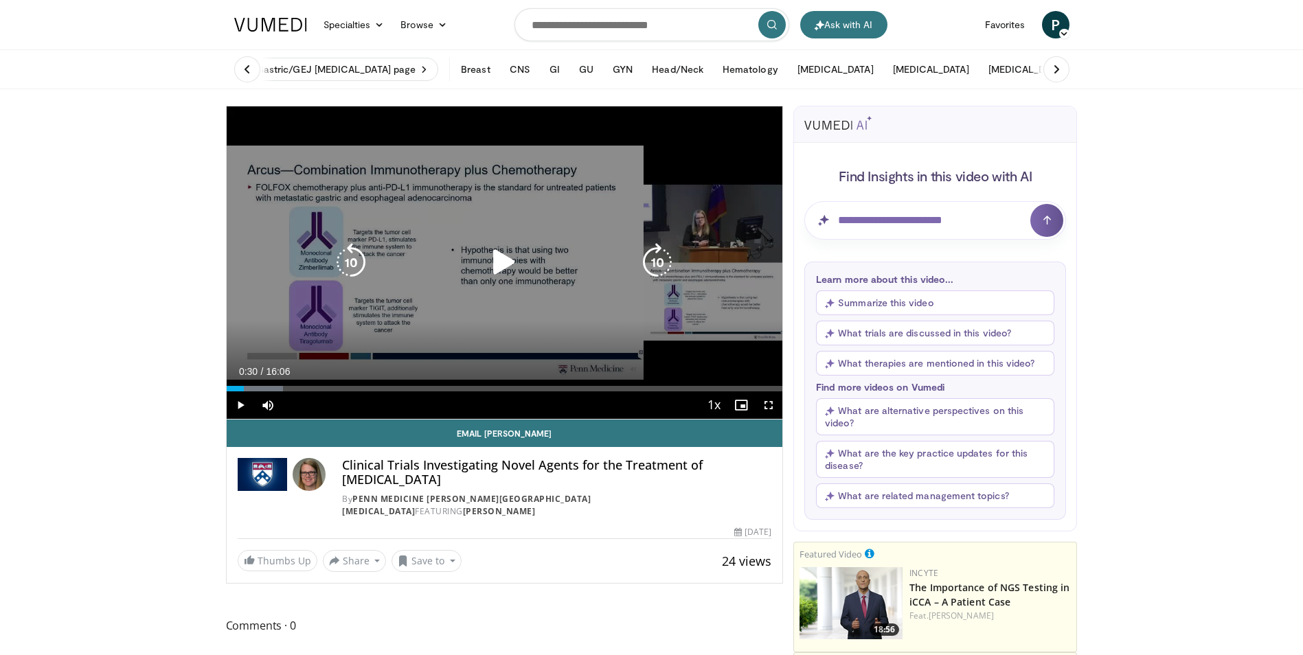
click at [505, 257] on icon "Video Player" at bounding box center [504, 262] width 38 height 38
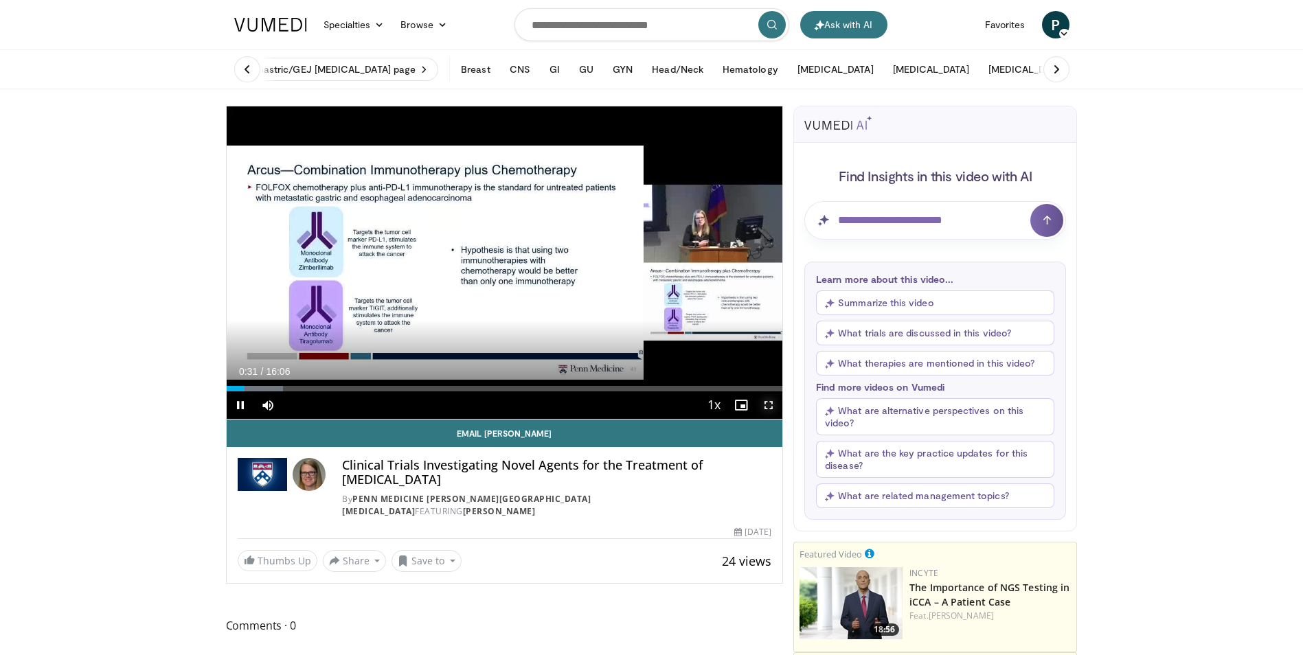
click at [762, 399] on span "Video Player" at bounding box center [768, 404] width 27 height 27
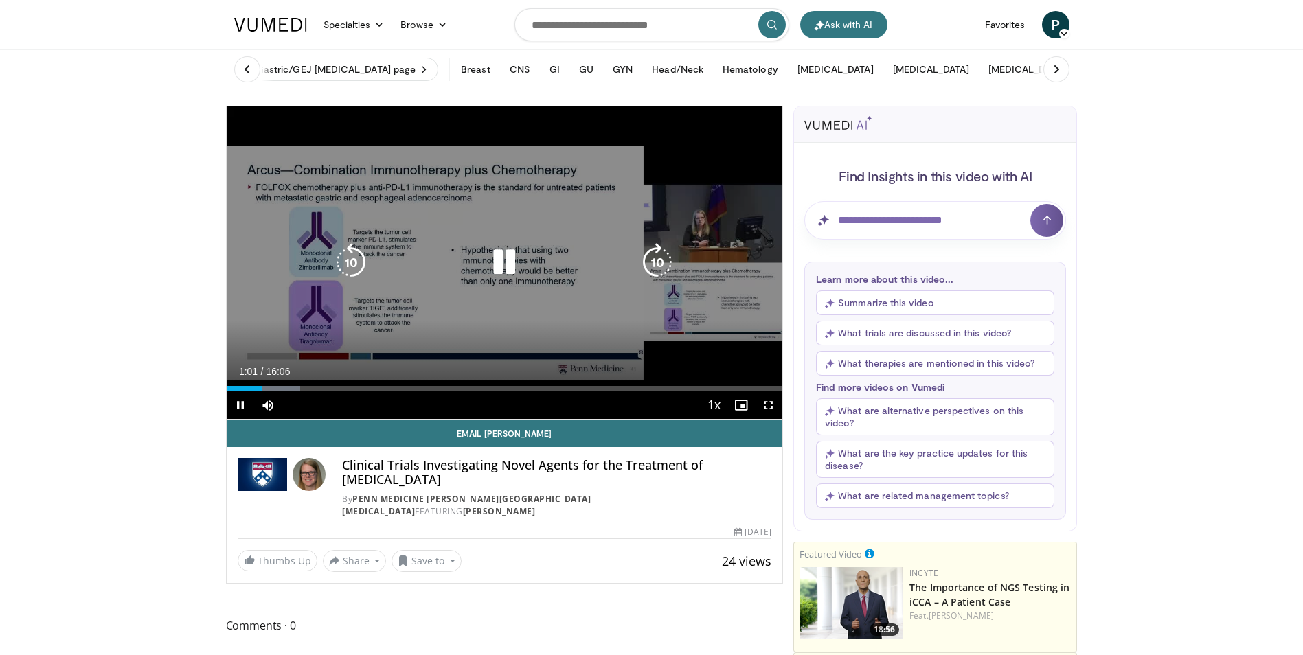
click at [508, 264] on icon "Video Player" at bounding box center [504, 262] width 38 height 38
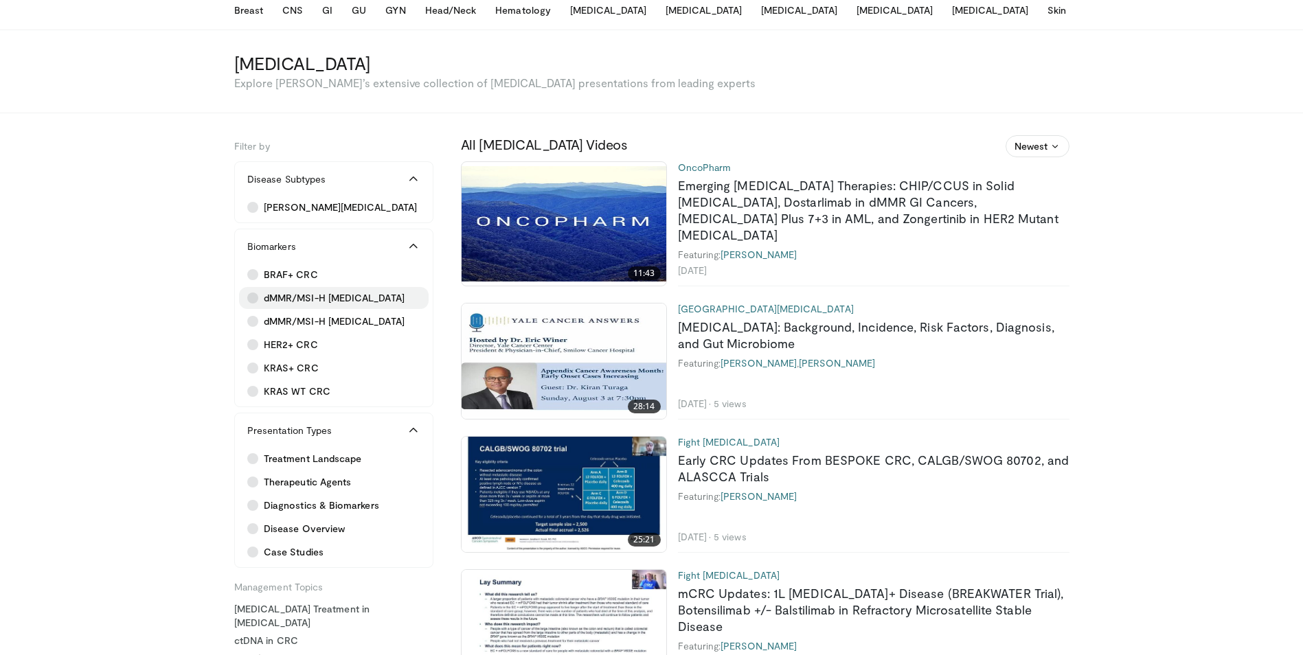
scroll to position [137, 0]
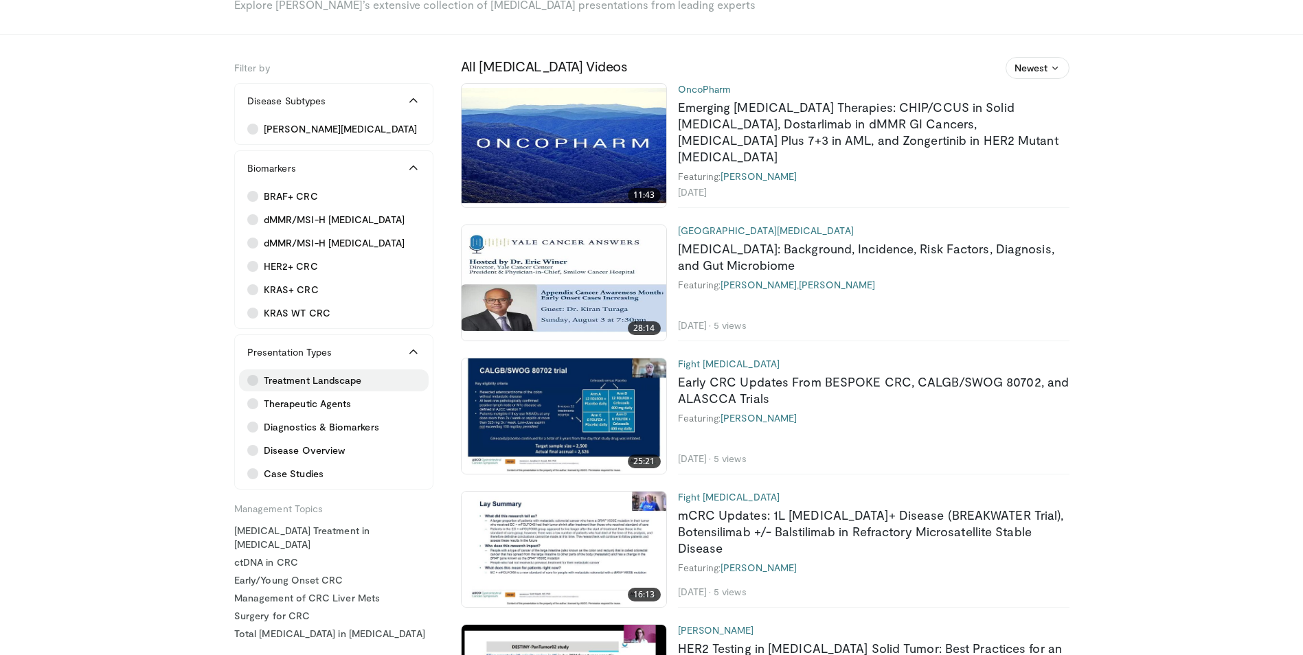
click at [272, 382] on span "Treatment Landscape" at bounding box center [313, 381] width 98 height 14
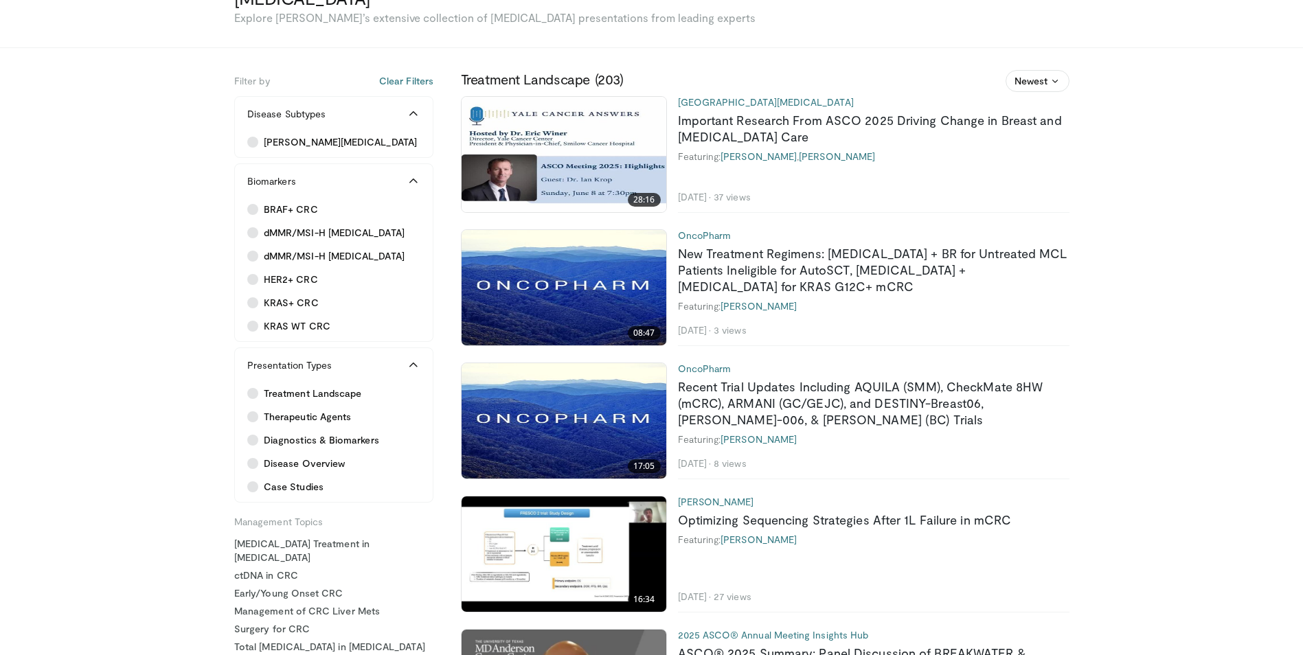
scroll to position [137, 0]
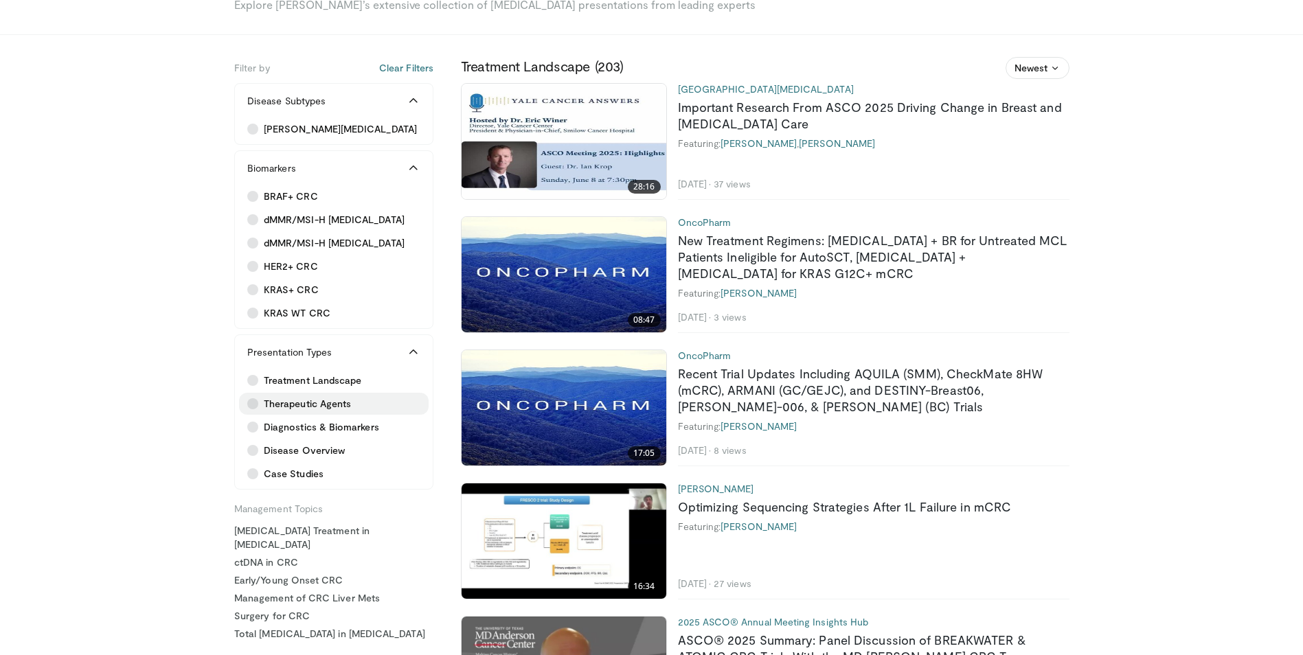
click at [278, 405] on span "Therapeutic Agents" at bounding box center [307, 404] width 87 height 14
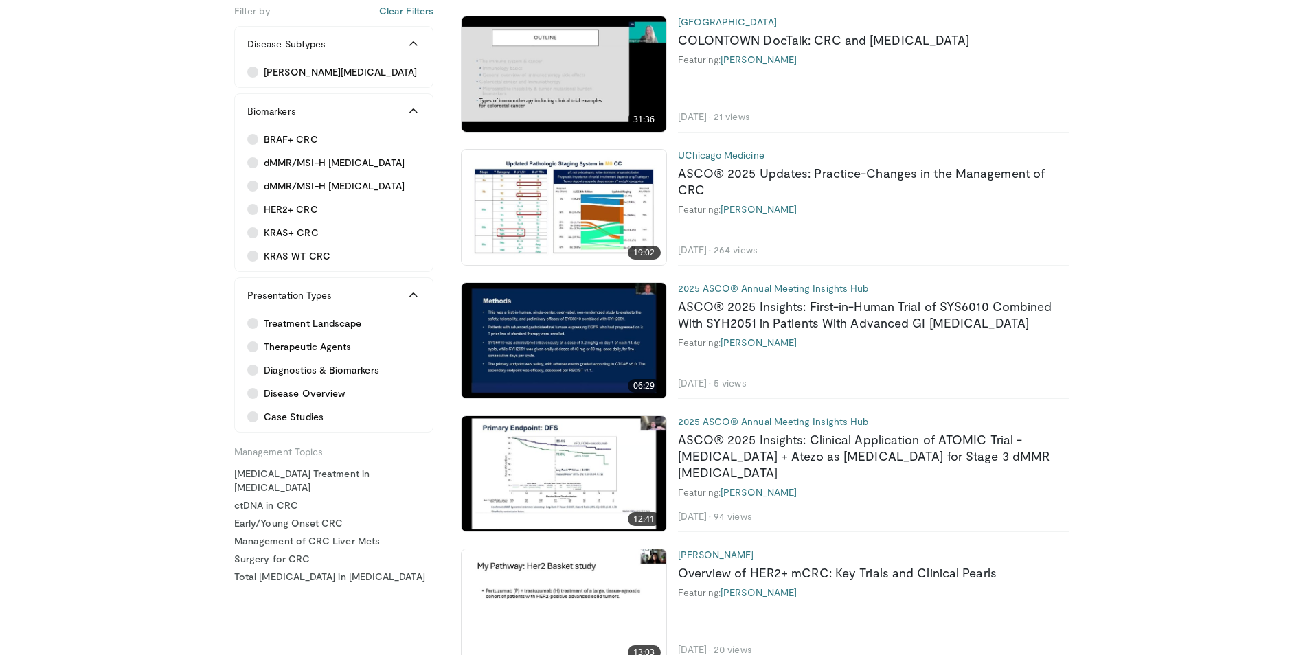
scroll to position [2129, 0]
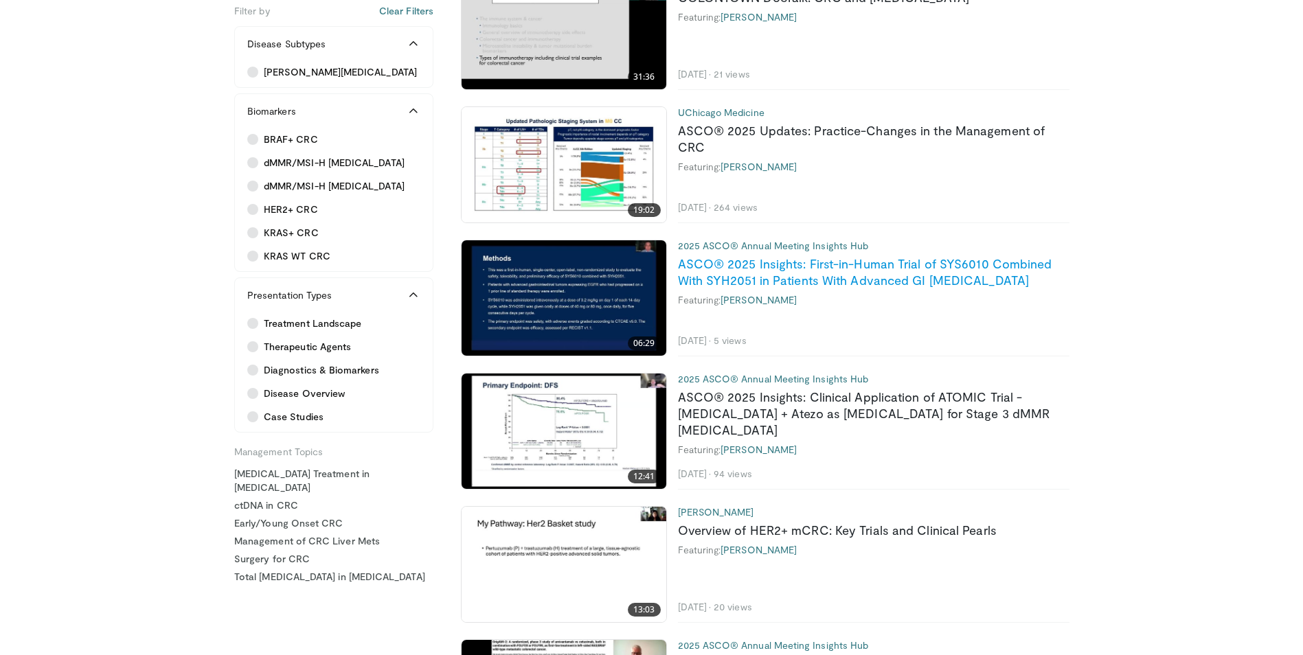
click at [707, 260] on link "ASCO® 2025 Insights: First-in-Human Trial of SYS6010 Combined With SYH2051 in P…" at bounding box center [865, 272] width 374 height 32
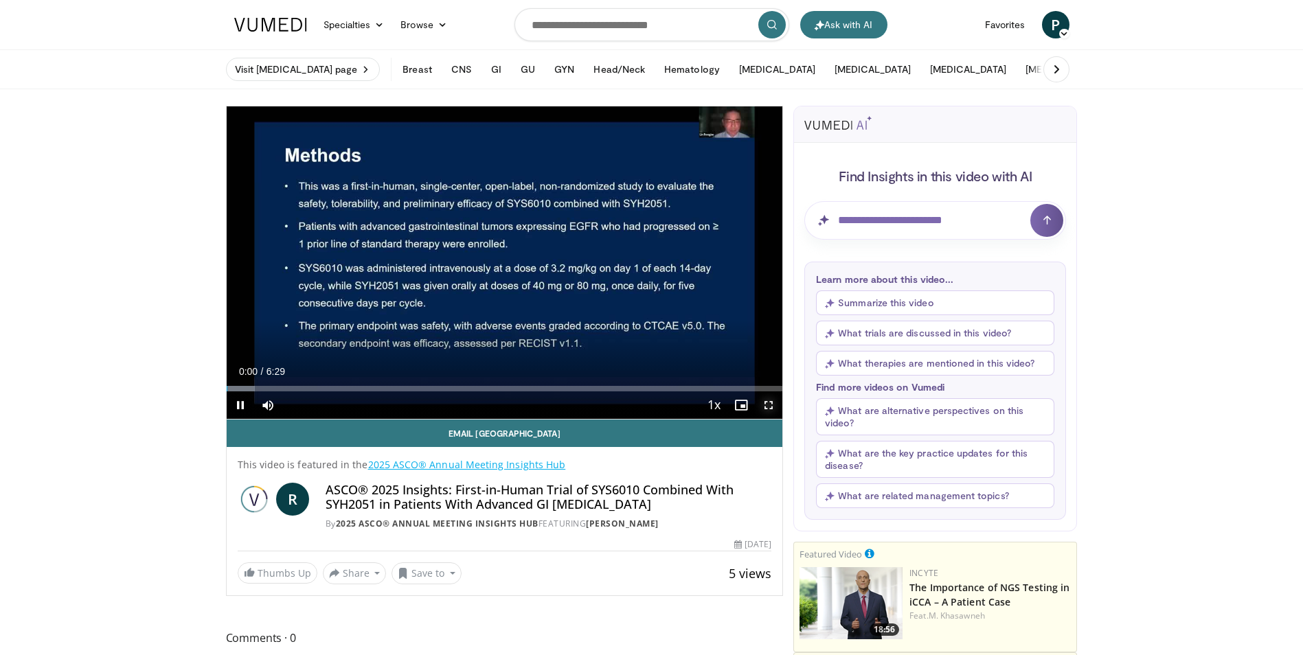
click at [766, 398] on span "Video Player" at bounding box center [768, 404] width 27 height 27
click at [407, 580] on button "Save to" at bounding box center [426, 573] width 70 height 22
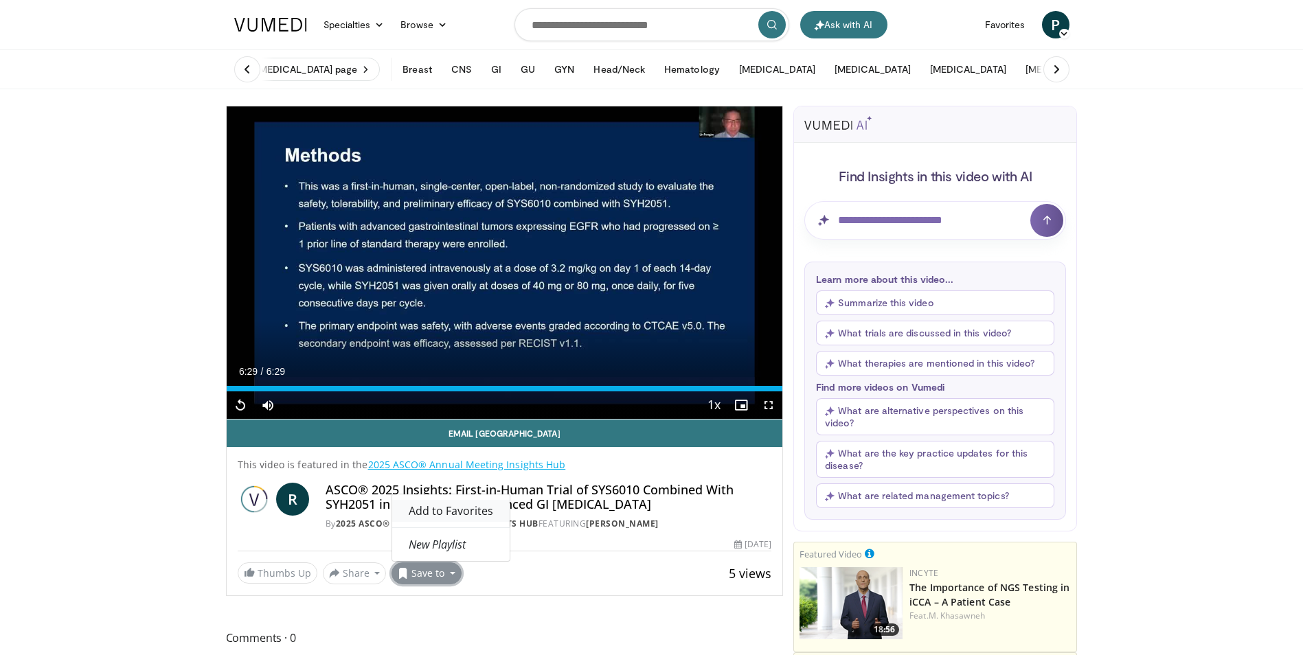
click at [452, 512] on span "Add to Favorites" at bounding box center [451, 510] width 84 height 15
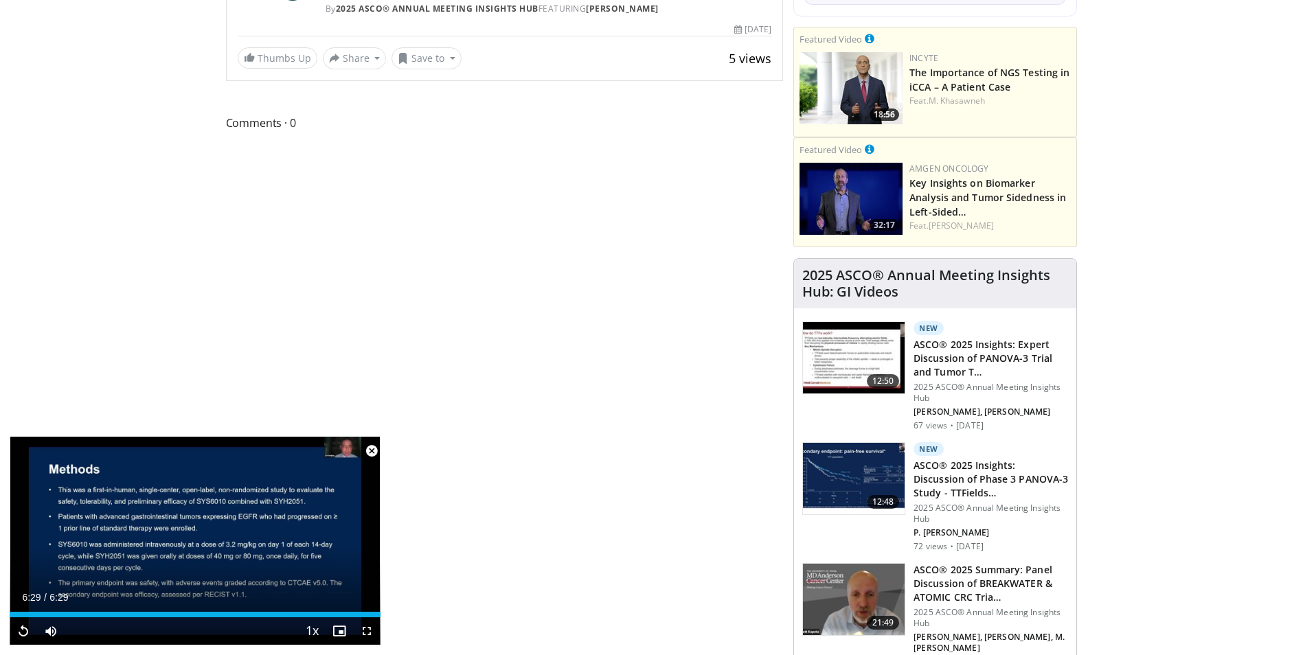
scroll to position [573, 0]
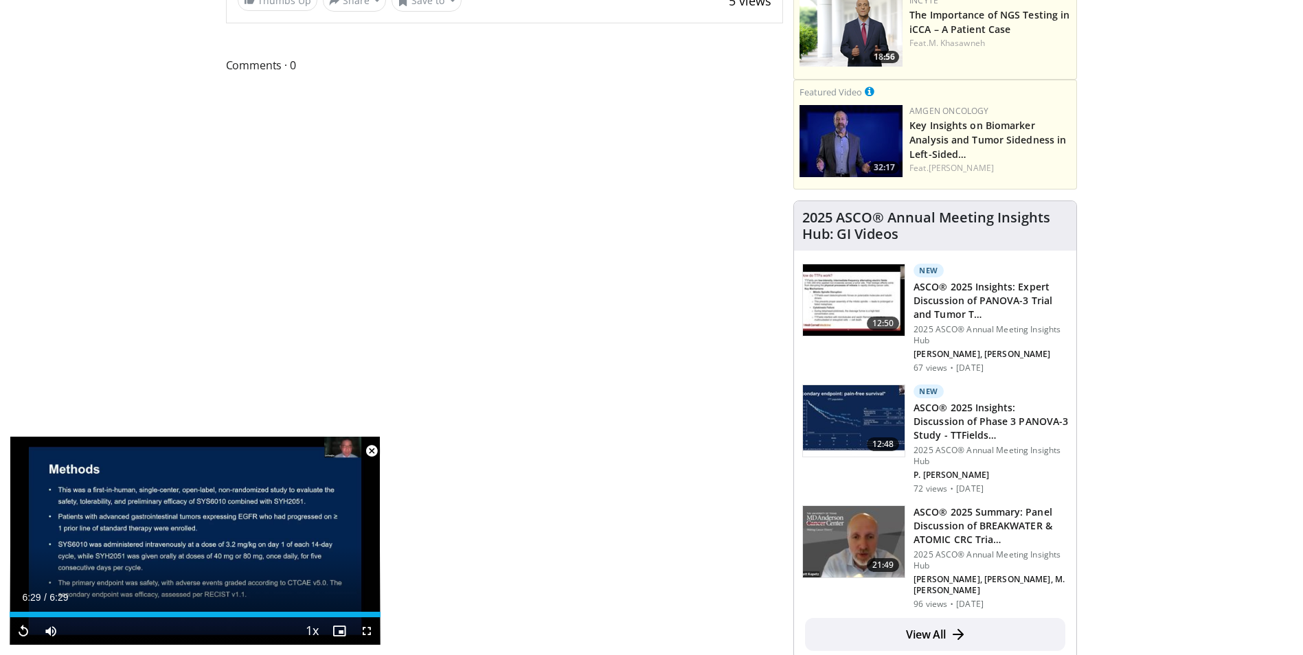
click at [847, 527] on img at bounding box center [854, 541] width 102 height 71
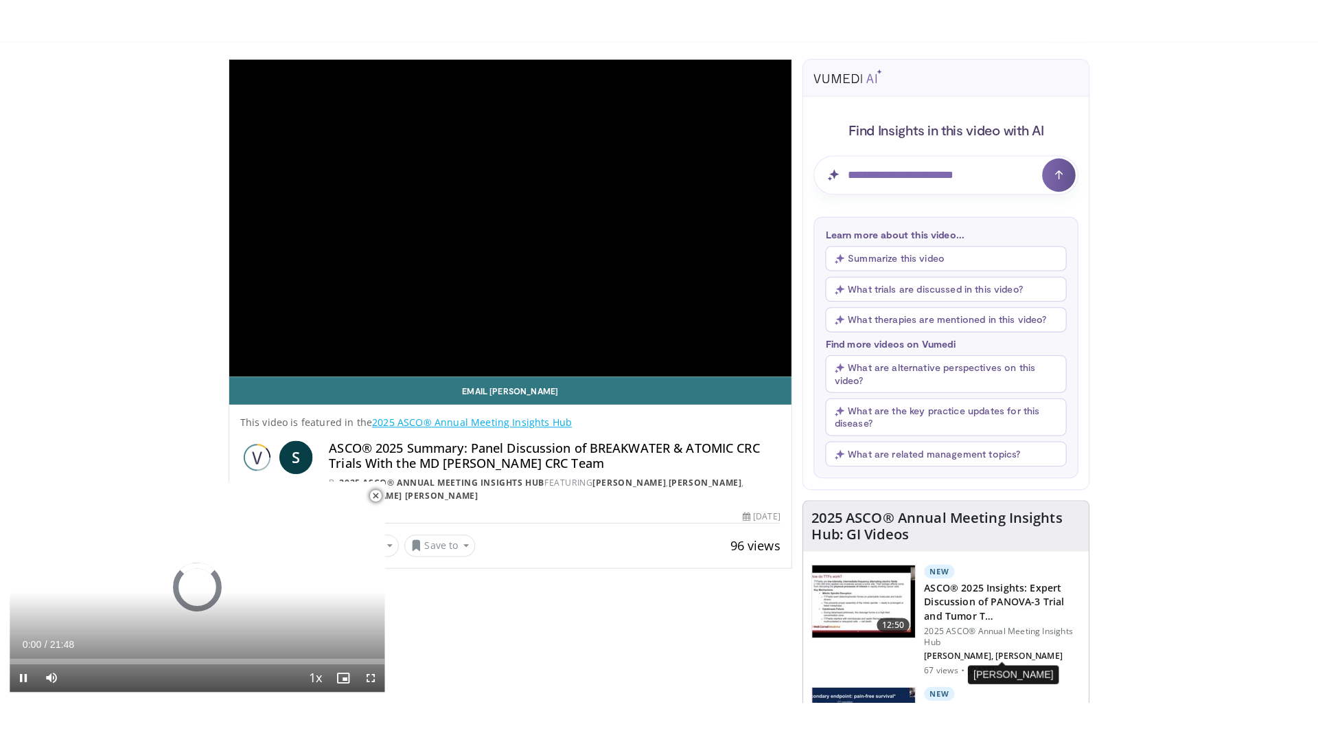
scroll to position [206, 0]
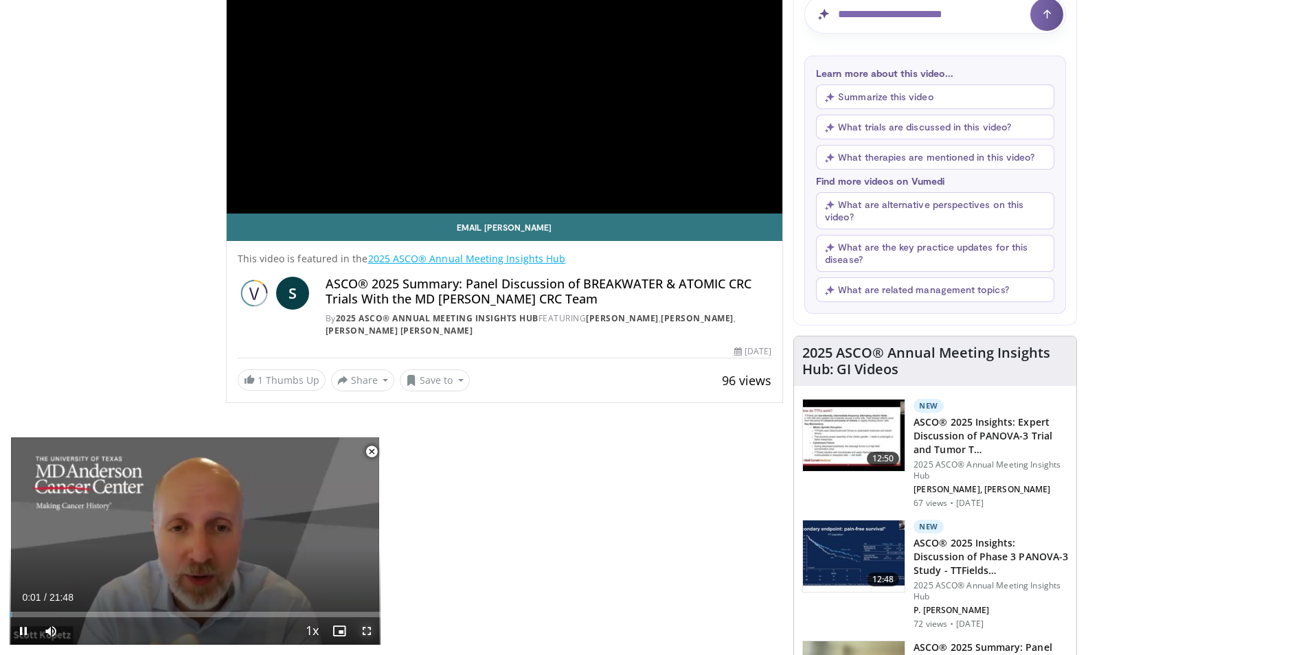
click at [367, 630] on span "Video Player" at bounding box center [366, 630] width 27 height 27
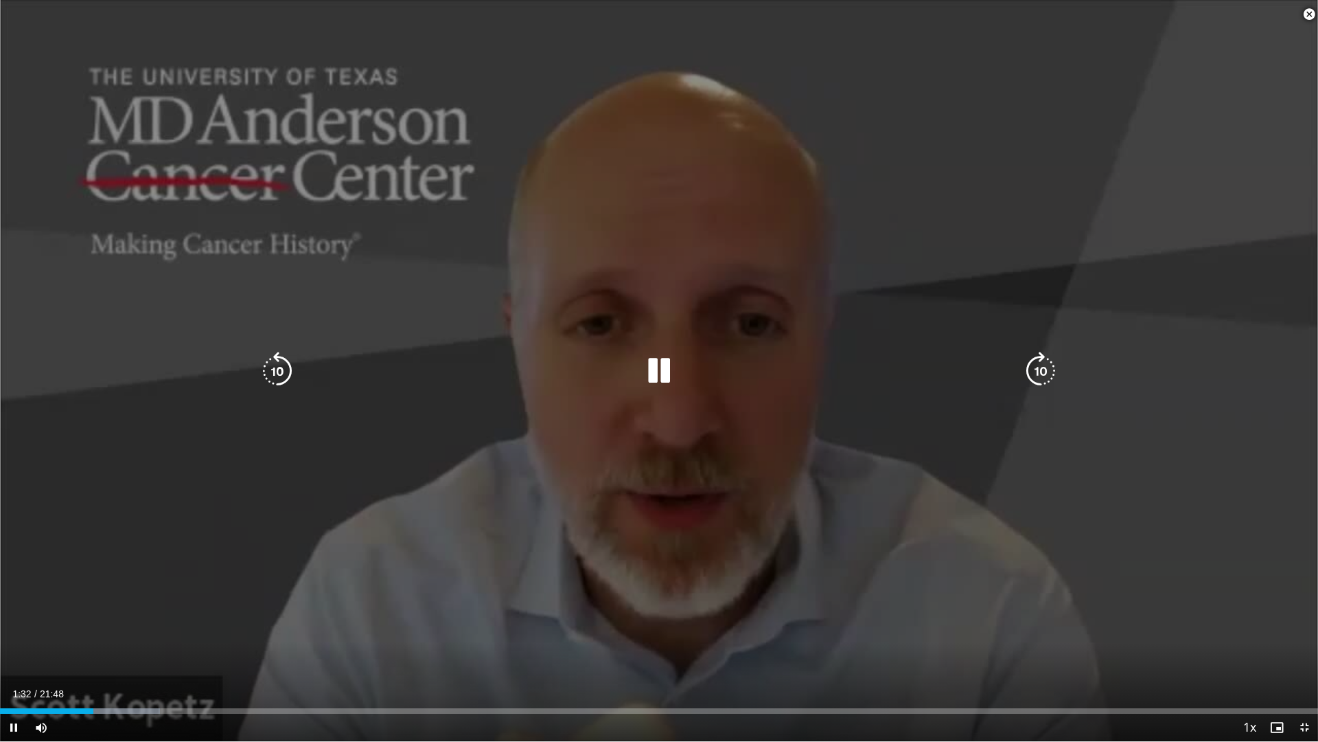
click at [654, 371] on icon "Video Player" at bounding box center [659, 371] width 38 height 38
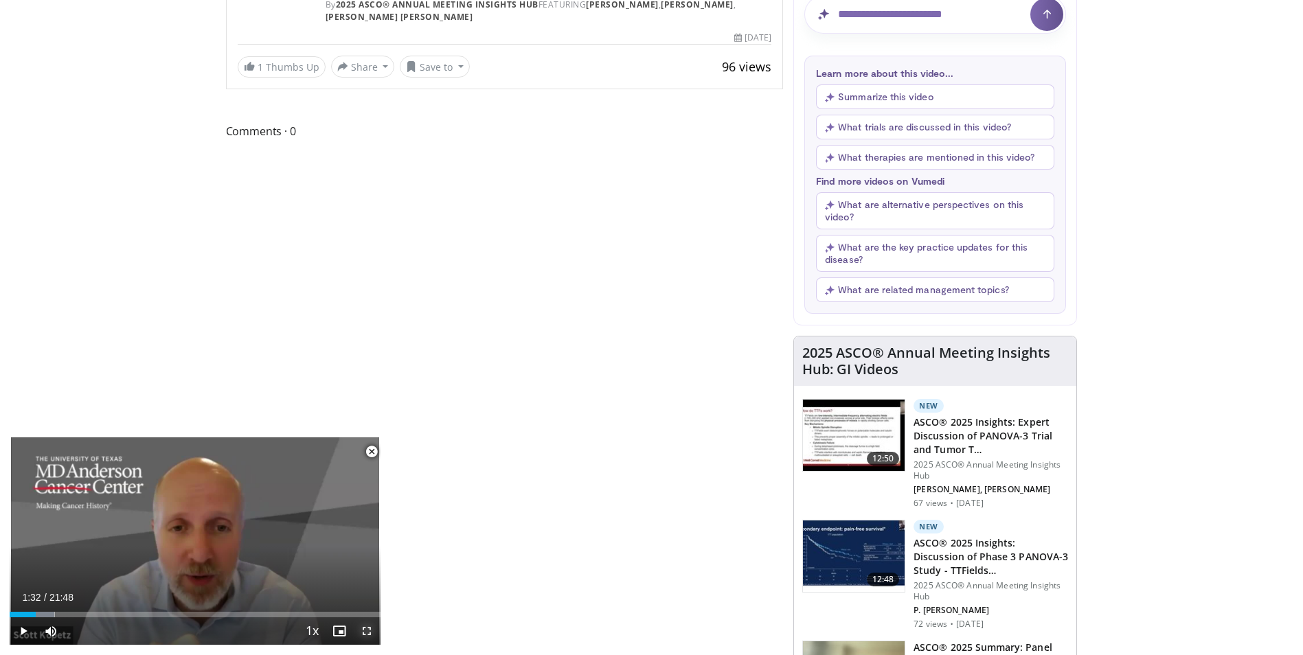
click at [363, 628] on span "Video Player" at bounding box center [366, 630] width 27 height 27
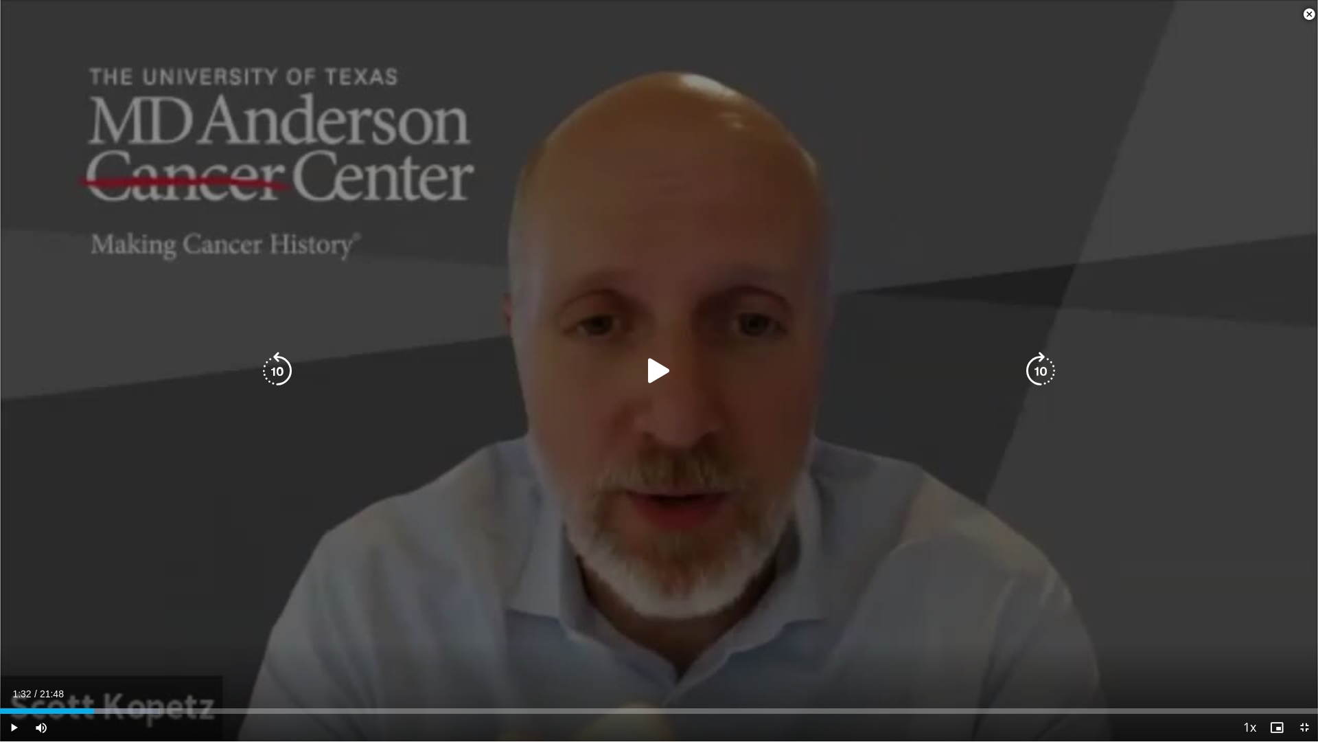
click at [661, 376] on icon "Video Player" at bounding box center [659, 371] width 38 height 38
click at [659, 375] on icon "Video Player" at bounding box center [659, 371] width 38 height 38
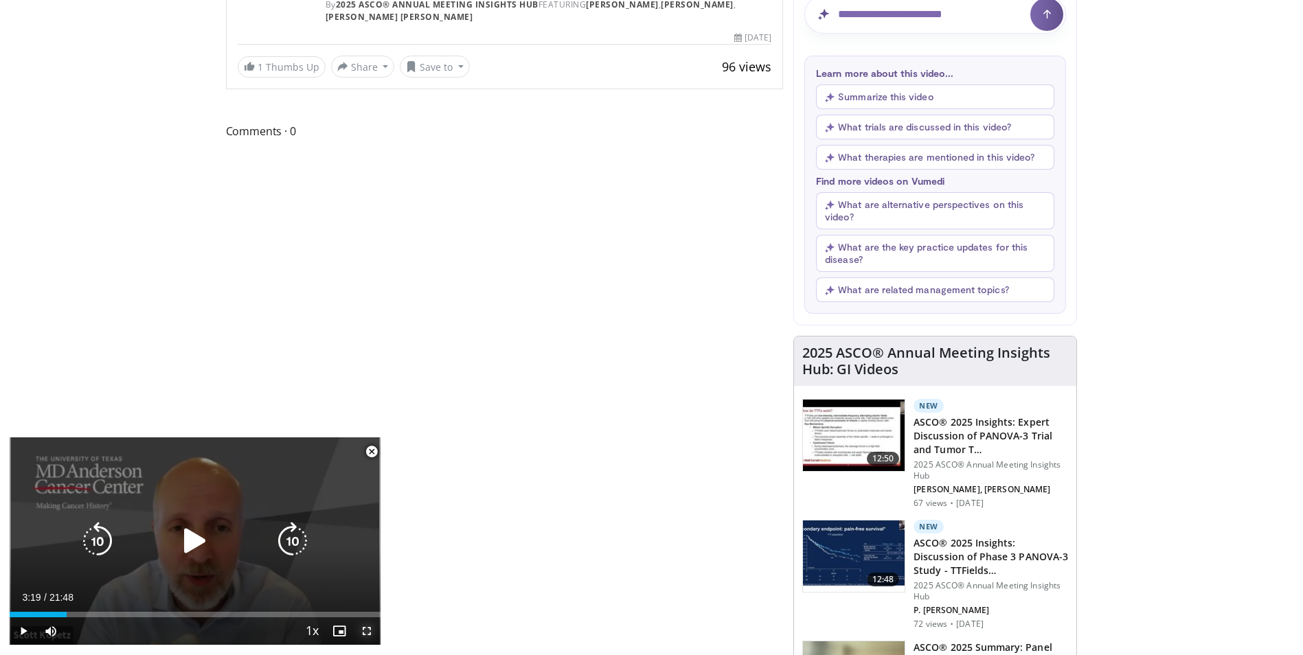
drag, startPoint x: 365, startPoint y: 626, endPoint x: 404, endPoint y: 641, distance: 41.7
click at [366, 626] on span "Video Player" at bounding box center [366, 630] width 27 height 27
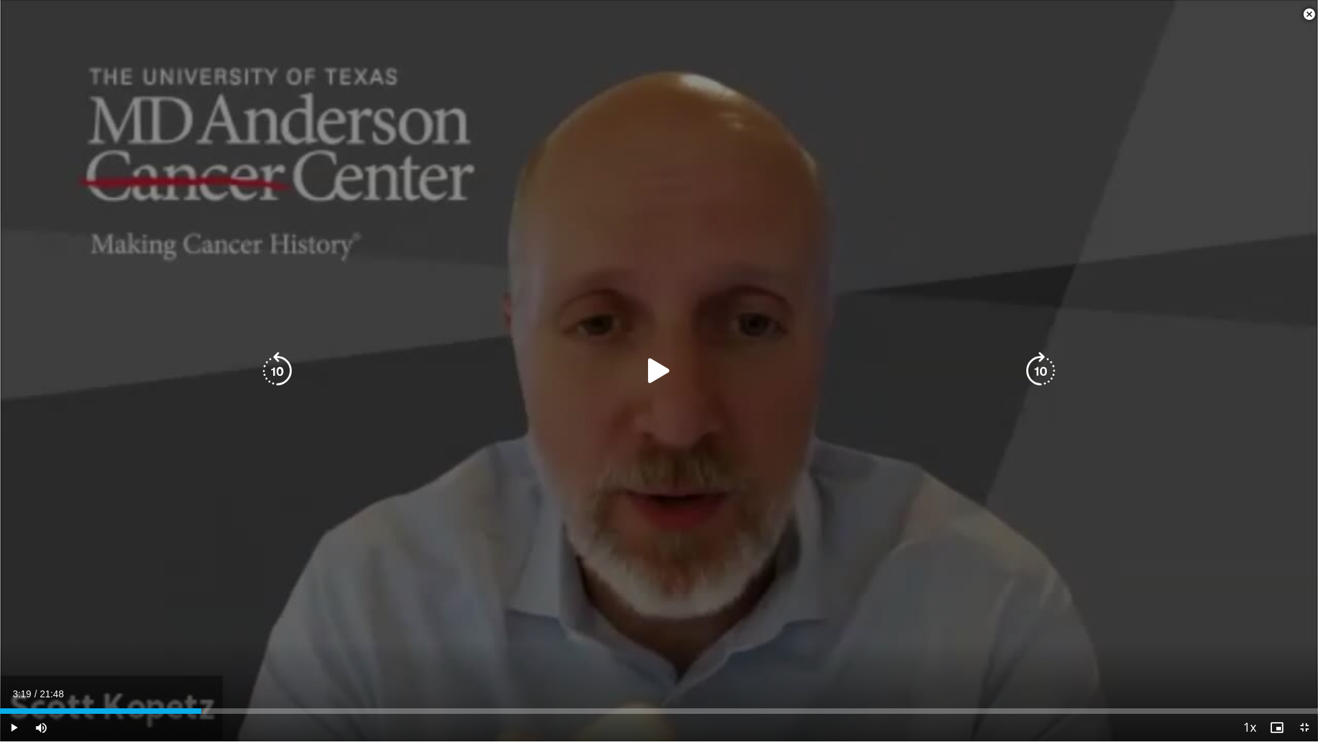
click at [651, 371] on icon "Video Player" at bounding box center [659, 371] width 38 height 38
click at [663, 378] on icon "Video Player" at bounding box center [659, 371] width 38 height 38
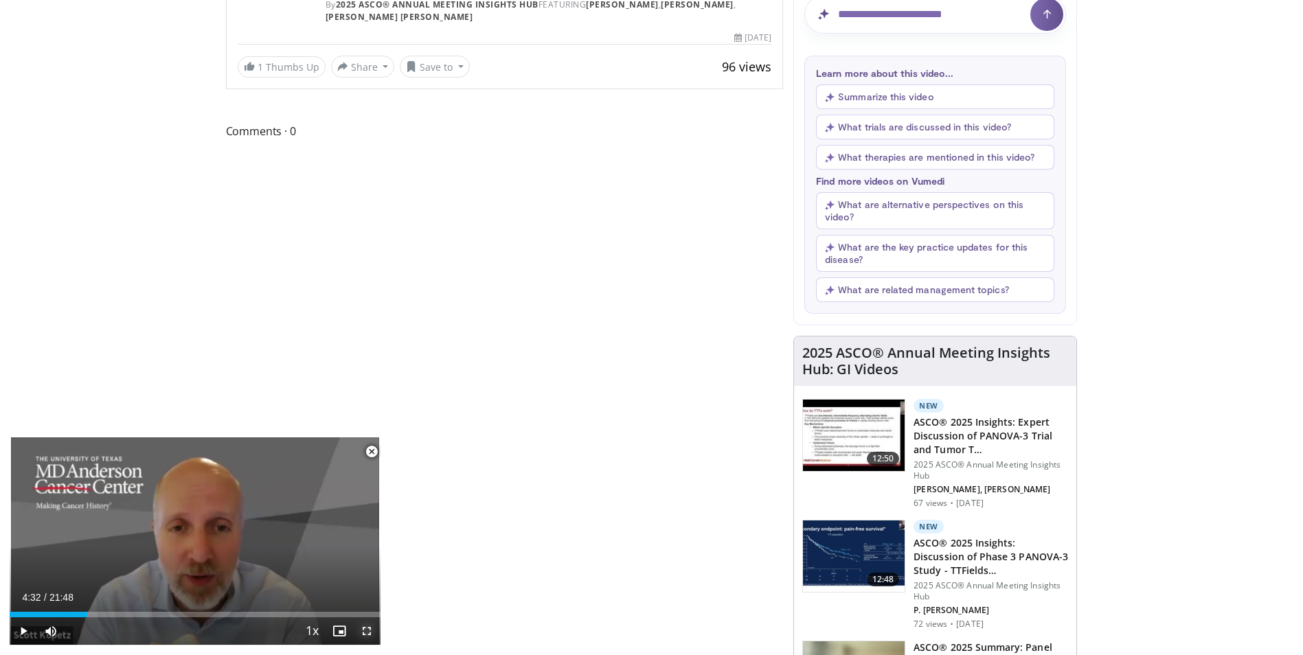
click at [361, 630] on span "Video Player" at bounding box center [366, 630] width 27 height 27
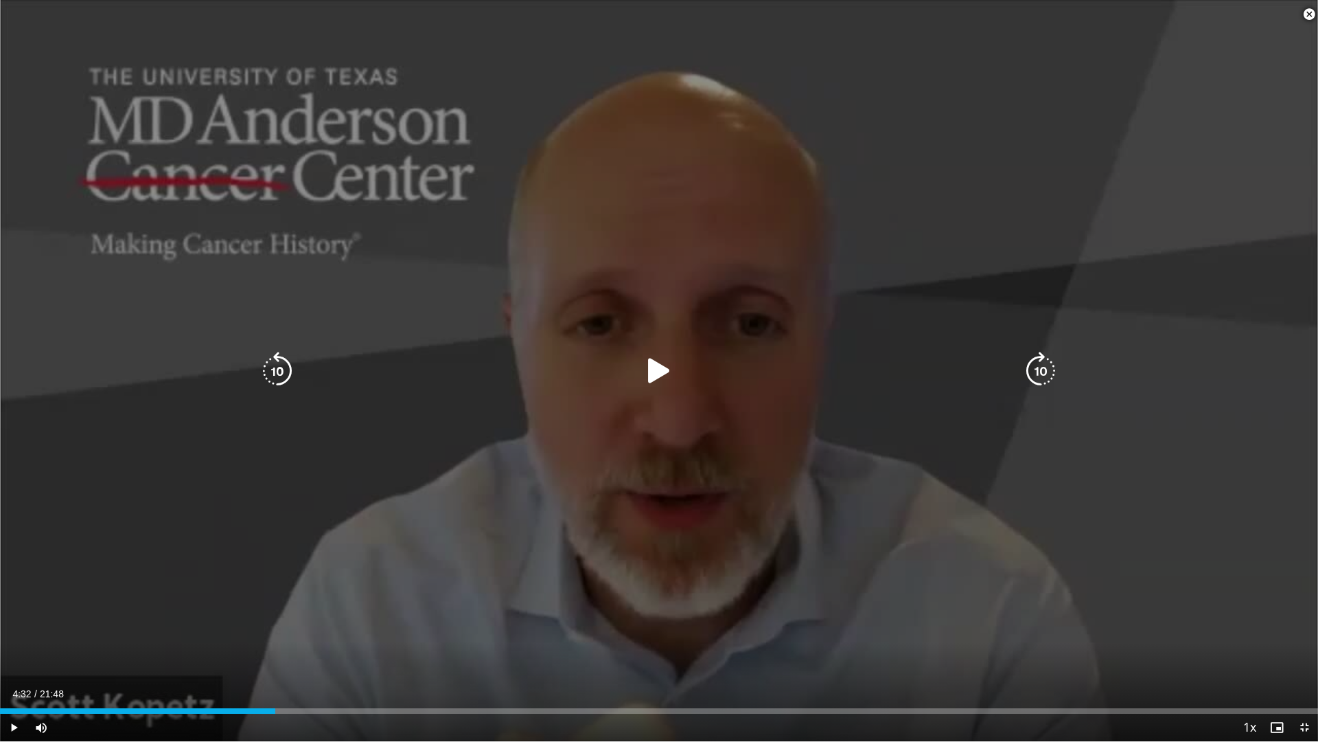
click at [658, 365] on icon "Video Player" at bounding box center [659, 371] width 38 height 38
click at [660, 369] on icon "Video Player" at bounding box center [659, 371] width 38 height 38
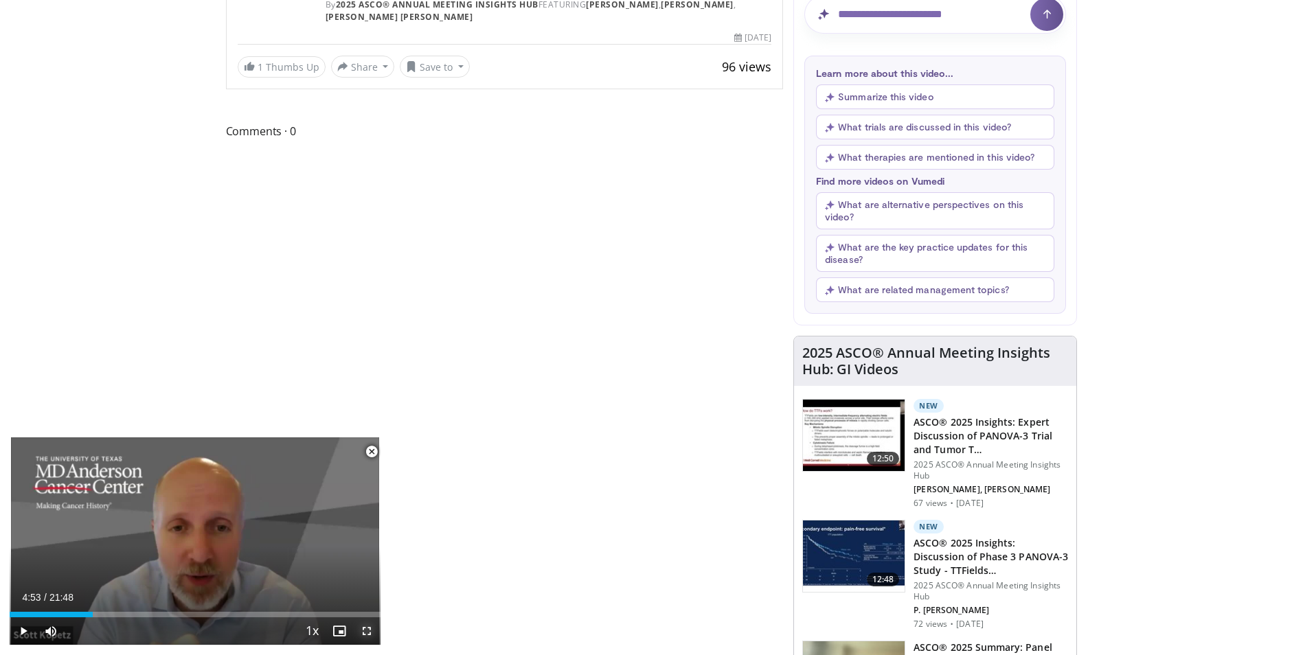
click at [365, 629] on span "Video Player" at bounding box center [366, 630] width 27 height 27
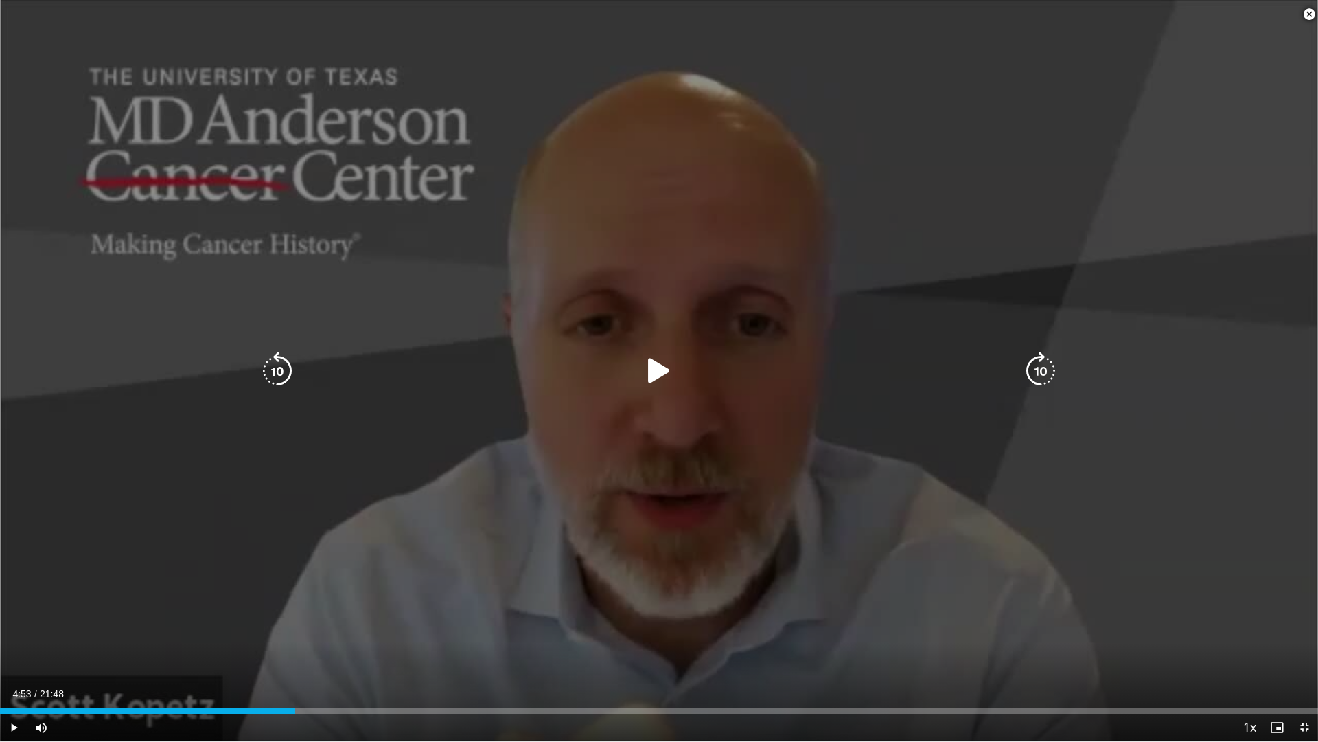
click at [656, 371] on icon "Video Player" at bounding box center [659, 371] width 38 height 38
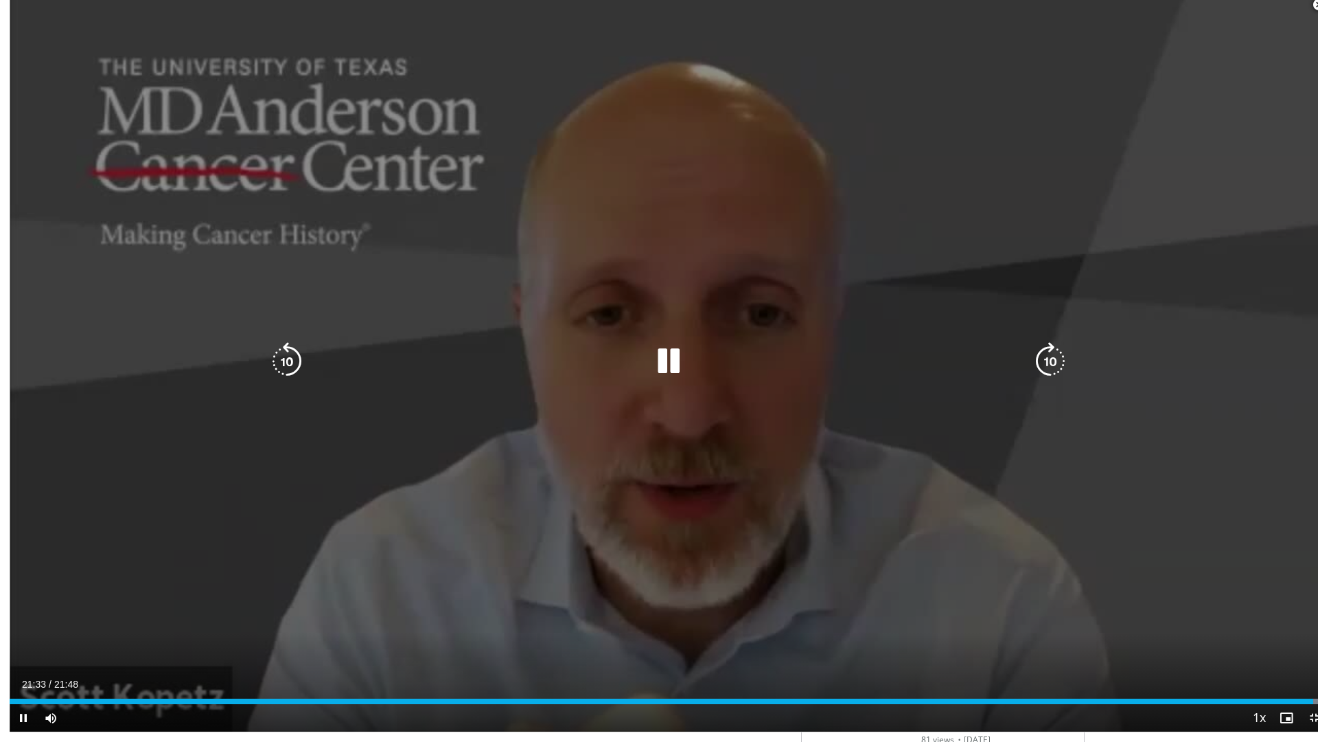
click at [666, 358] on icon "Video Player" at bounding box center [669, 361] width 38 height 38
click at [661, 363] on icon "Video Player" at bounding box center [669, 361] width 38 height 38
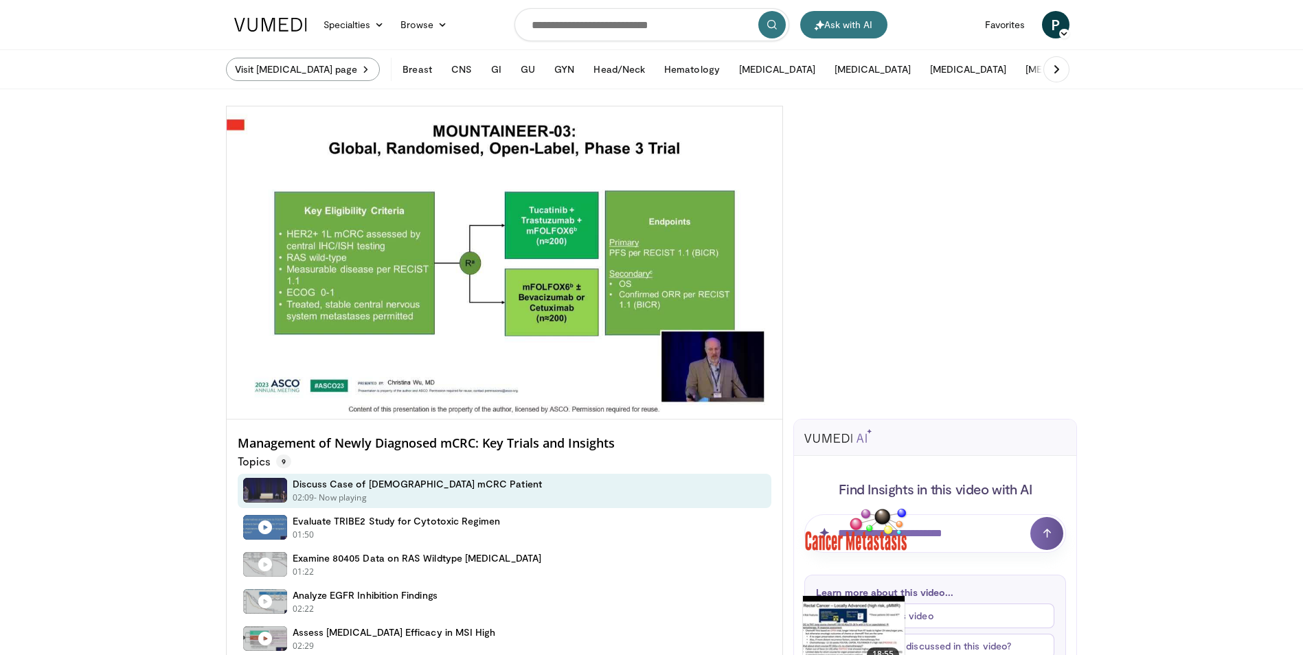
click at [369, 71] on icon at bounding box center [365, 69] width 11 height 14
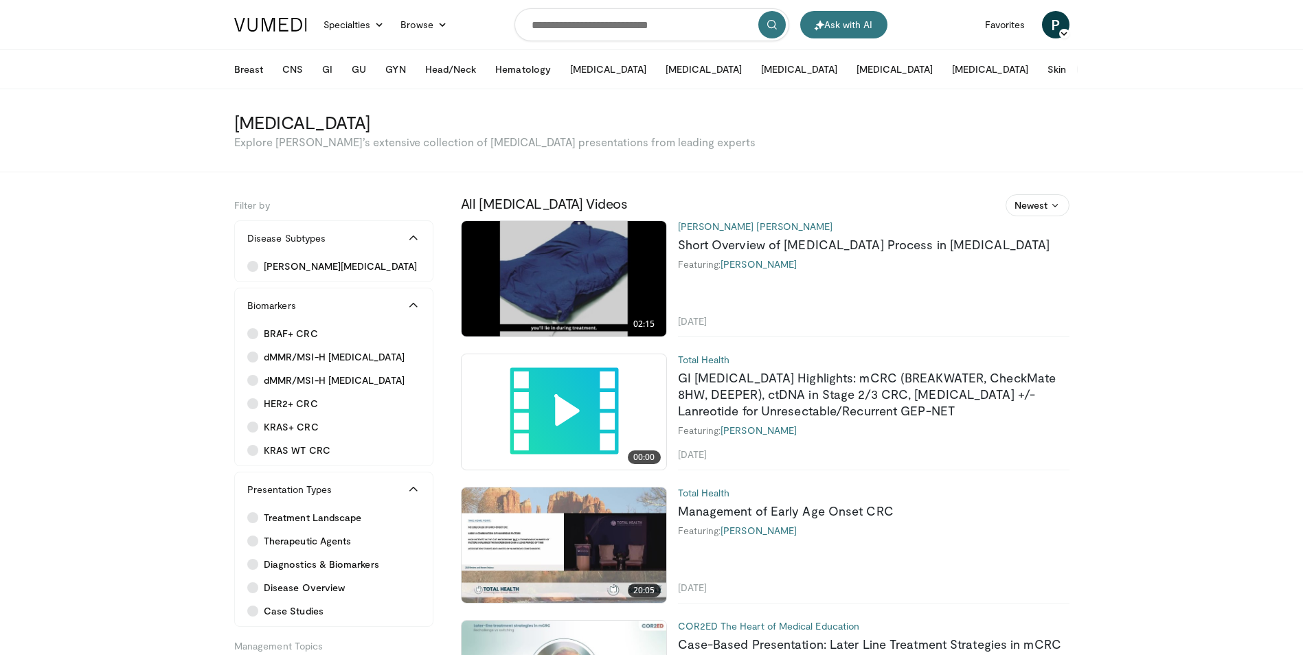
click at [1077, 71] on button "More" at bounding box center [1104, 69] width 54 height 27
click at [332, 66] on button "GI" at bounding box center [327, 69] width 27 height 27
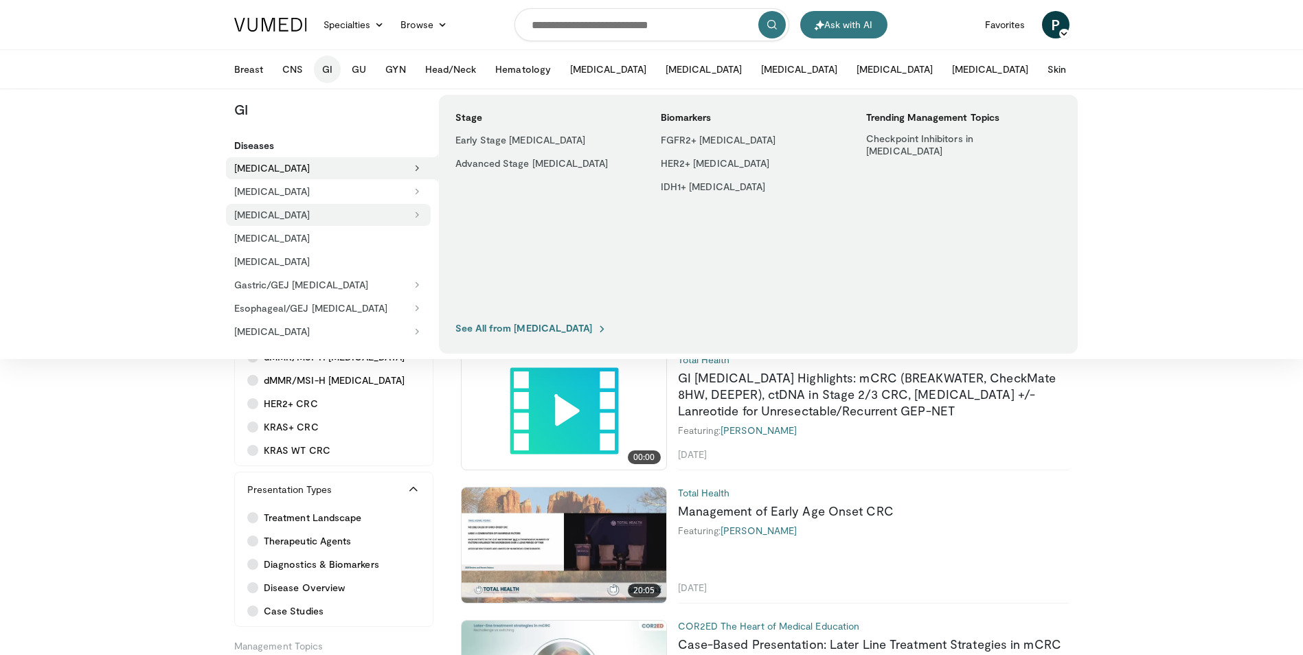
click at [372, 211] on button "[MEDICAL_DATA]" at bounding box center [328, 215] width 205 height 22
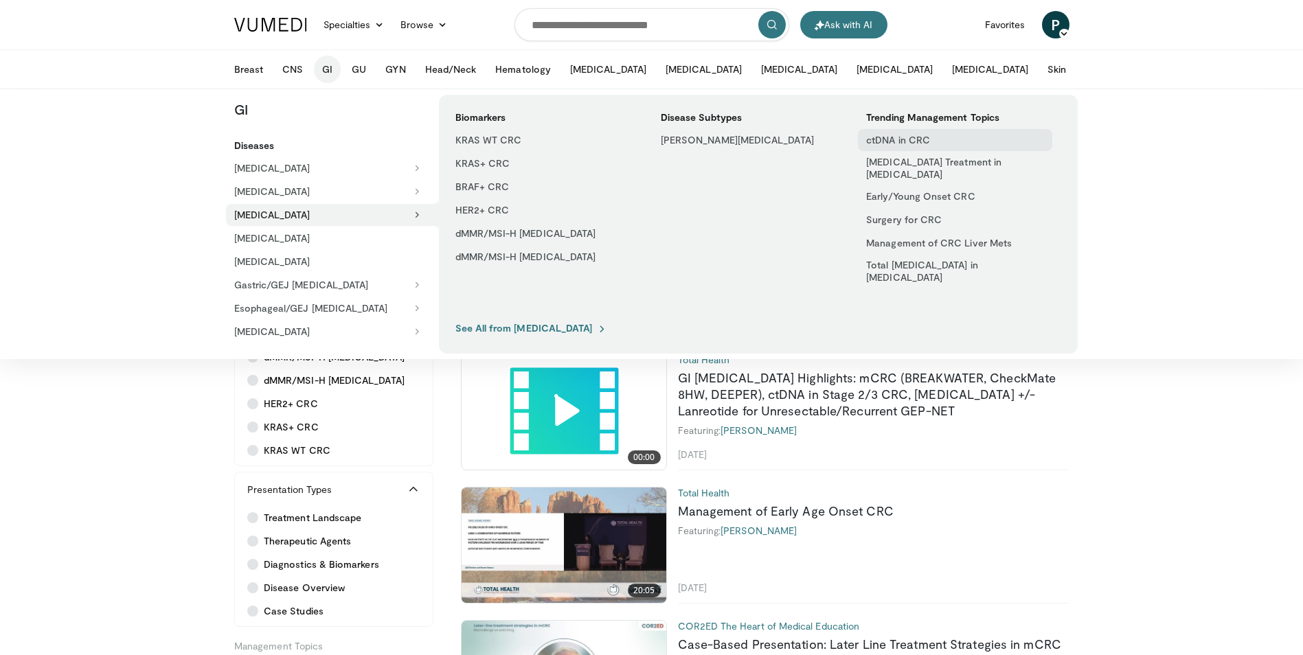
click at [954, 147] on link "ctDNA in CRC" at bounding box center [955, 140] width 194 height 22
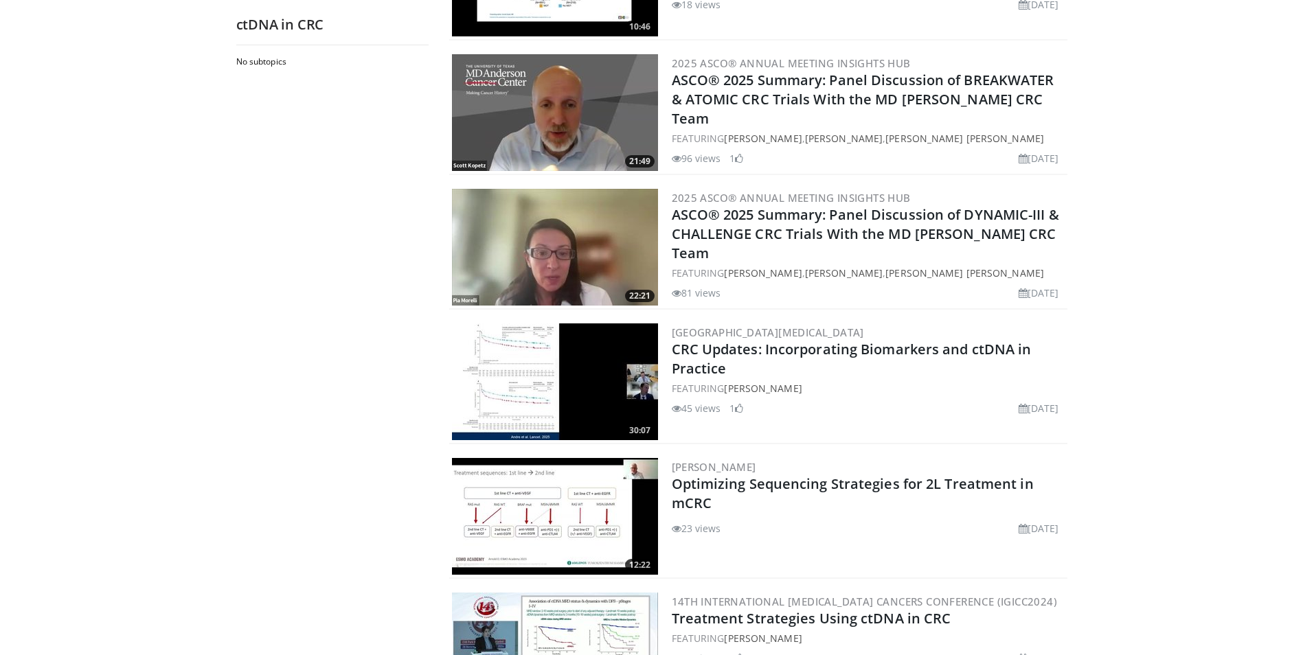
scroll to position [481, 0]
